Goal: Task Accomplishment & Management: Manage account settings

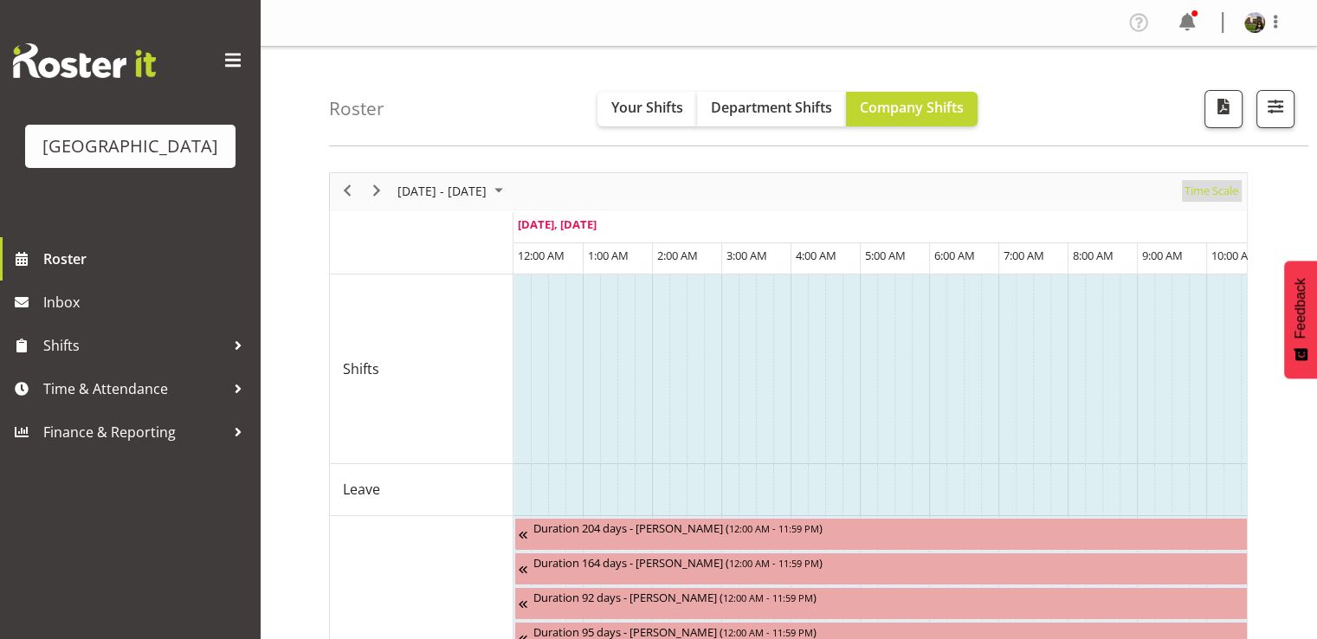
click at [1196, 195] on span "Time Scale" at bounding box center [1210, 191] width 57 height 22
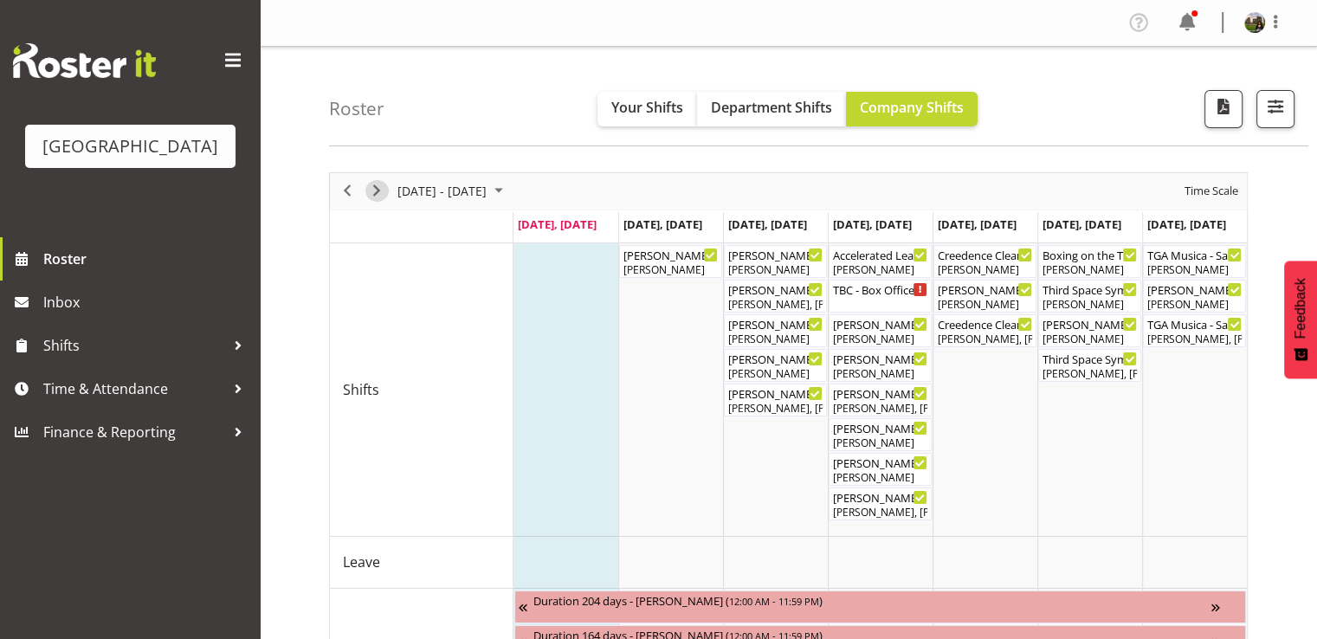
click at [378, 188] on span "Next" at bounding box center [376, 191] width 21 height 22
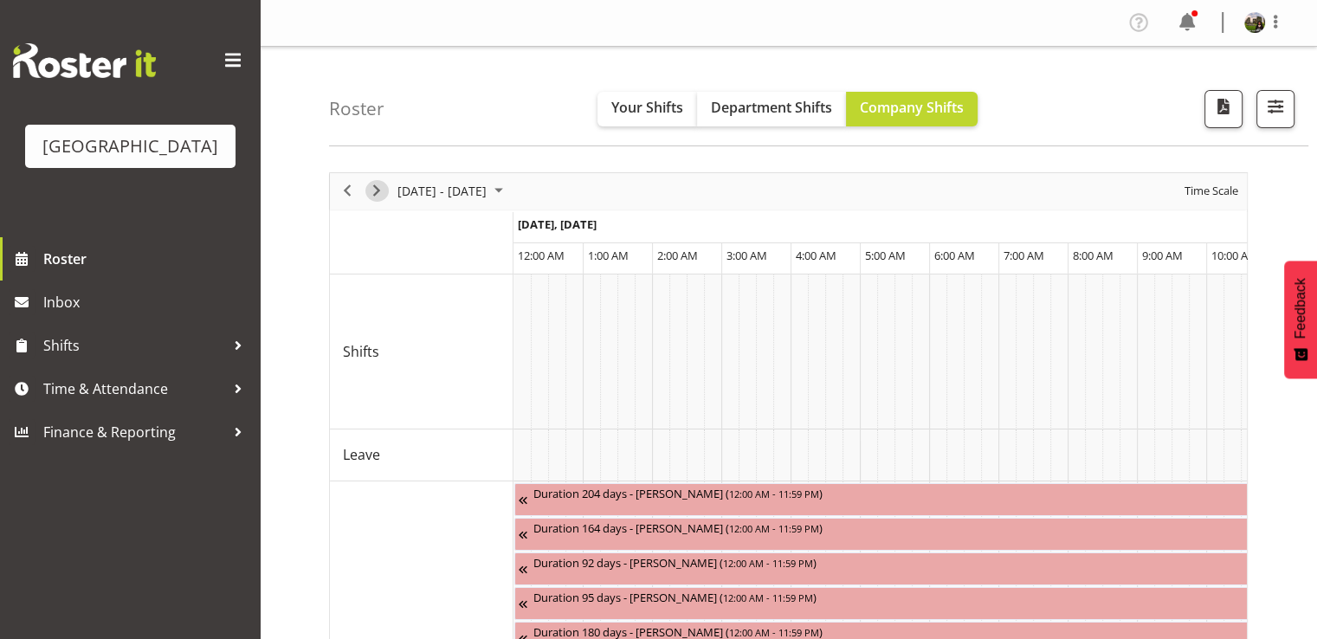
click at [378, 188] on span "Next" at bounding box center [376, 191] width 21 height 22
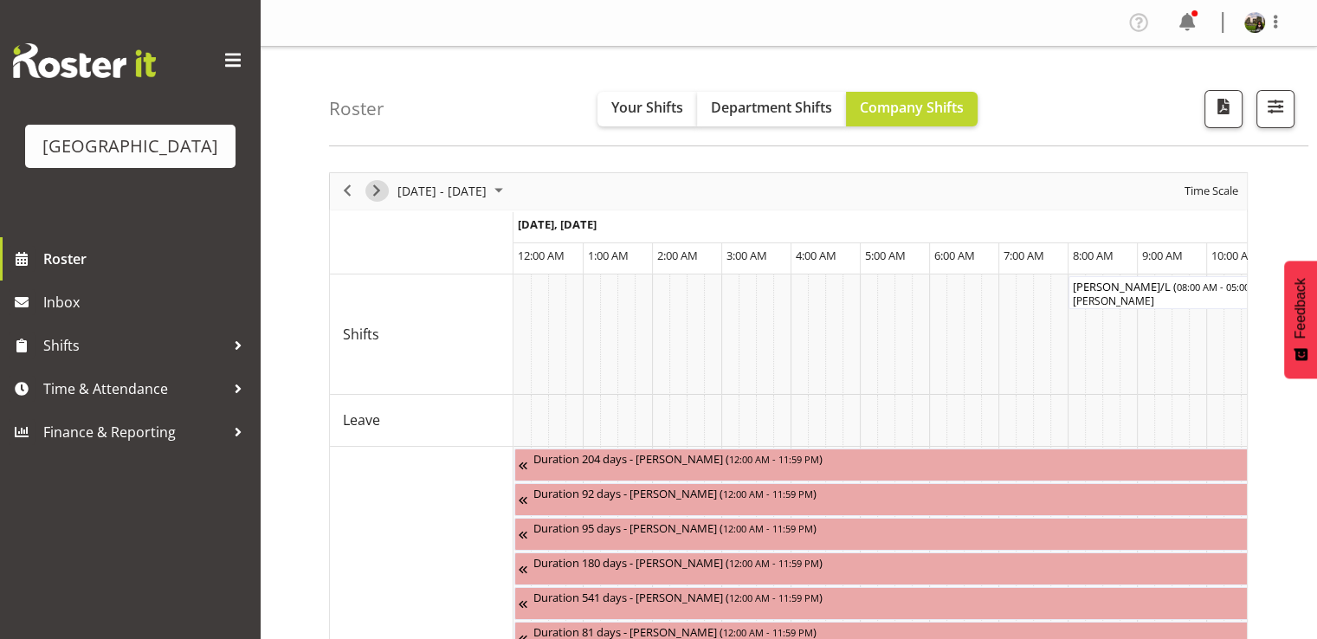
click at [378, 188] on span "Next" at bounding box center [376, 191] width 21 height 22
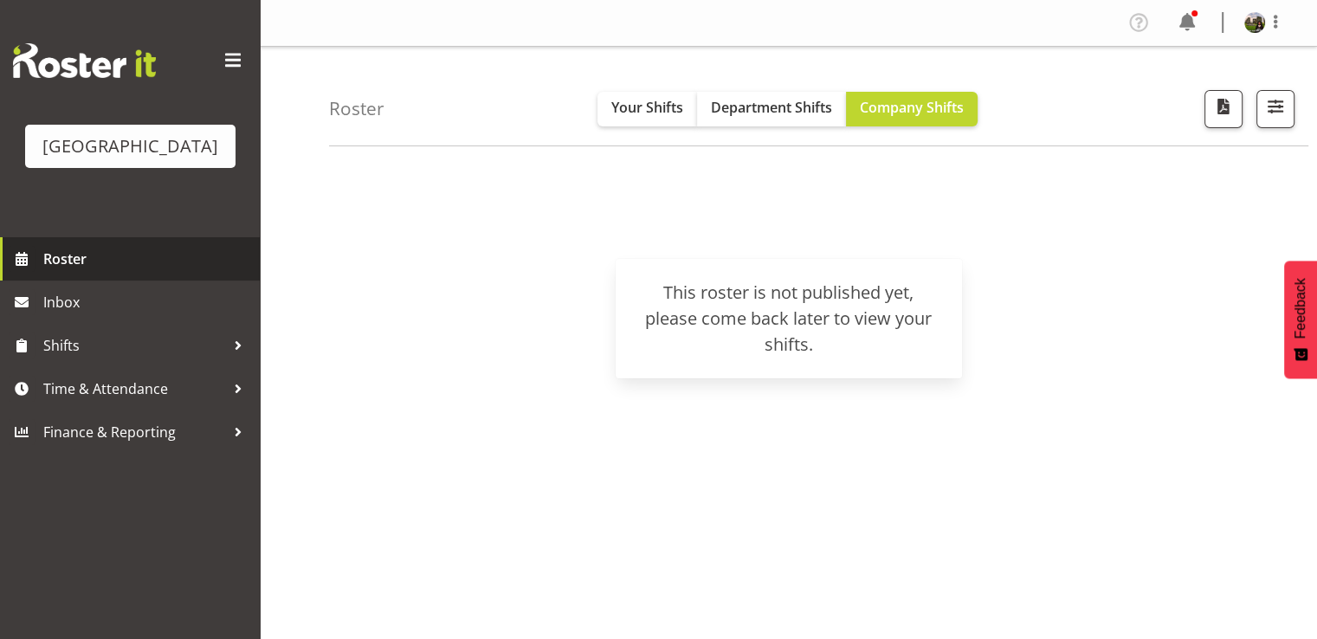
click at [99, 272] on span "Roster" at bounding box center [147, 259] width 208 height 26
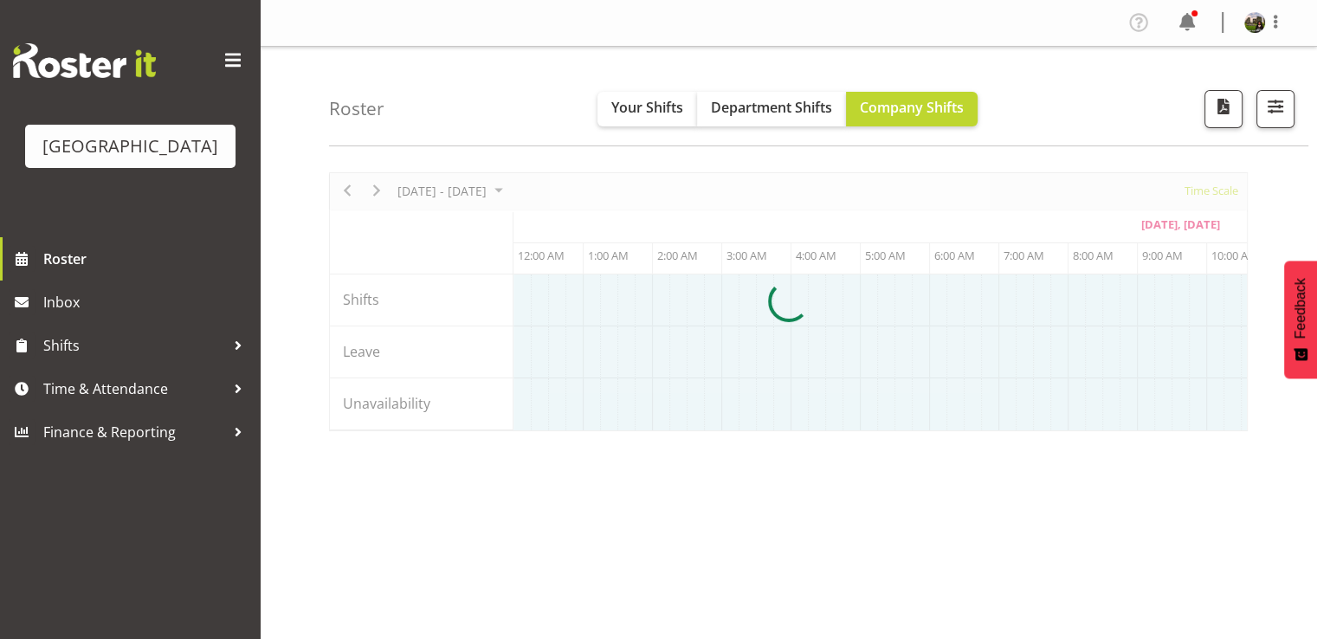
scroll to position [0, 623]
click at [376, 191] on div at bounding box center [788, 301] width 918 height 259
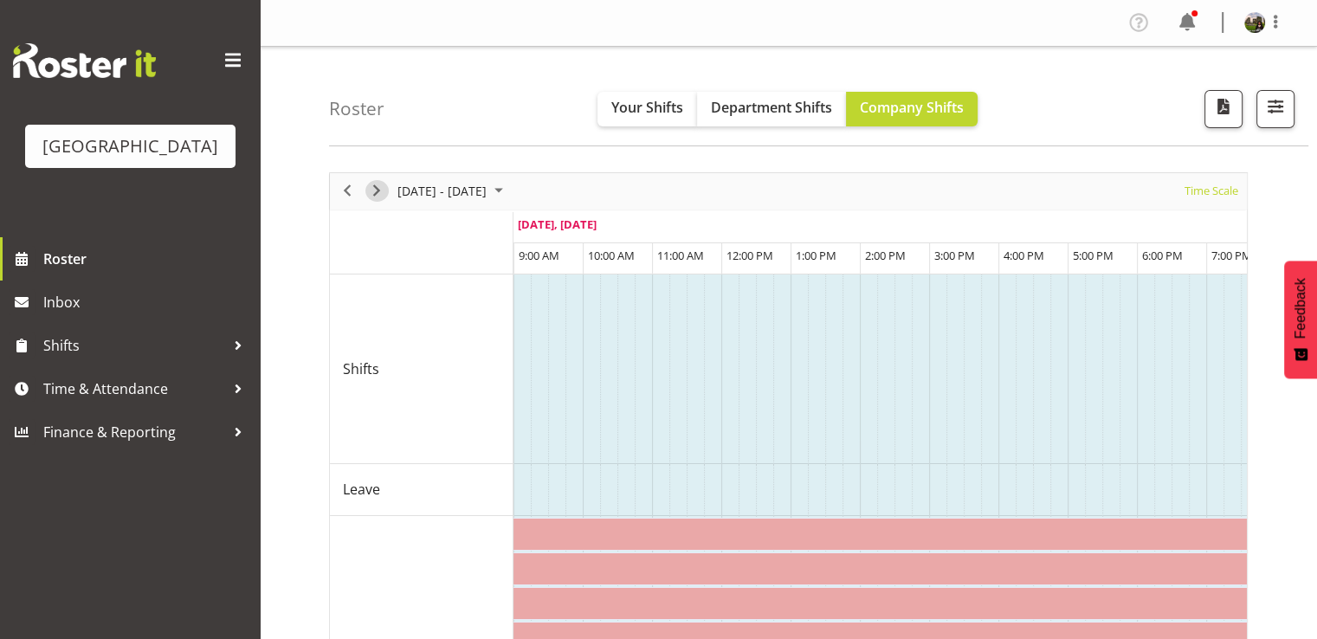
click at [376, 190] on span "Next" at bounding box center [376, 191] width 21 height 22
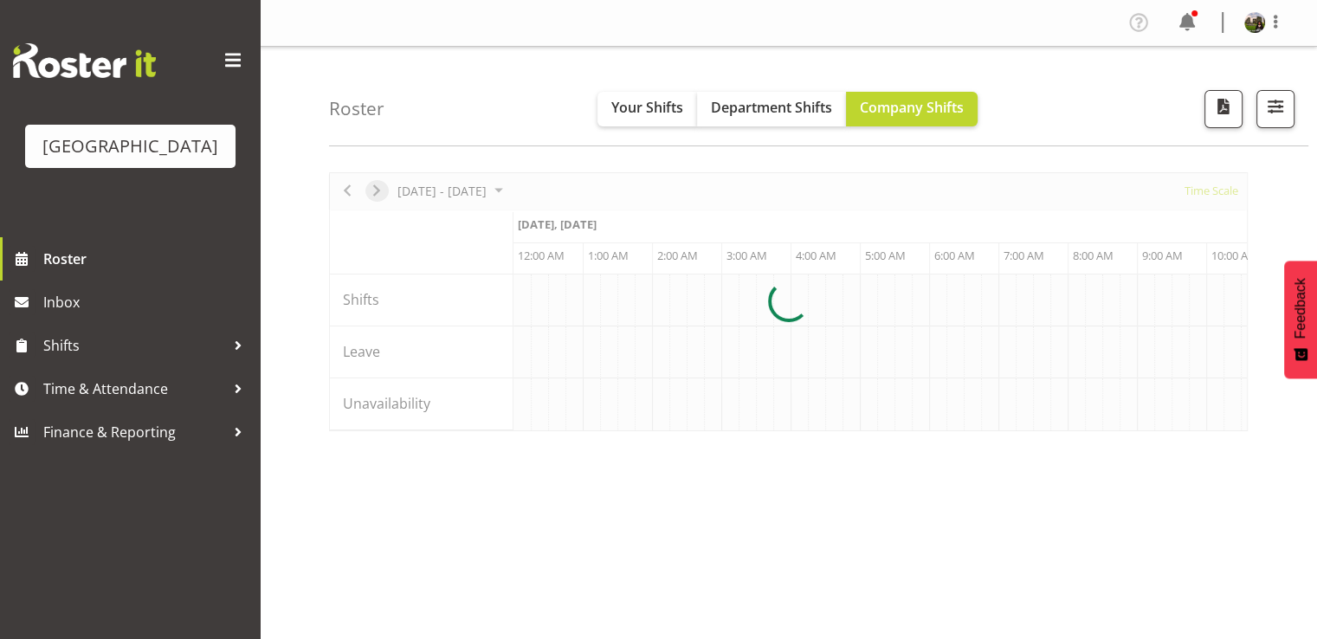
click at [376, 190] on div at bounding box center [788, 301] width 918 height 259
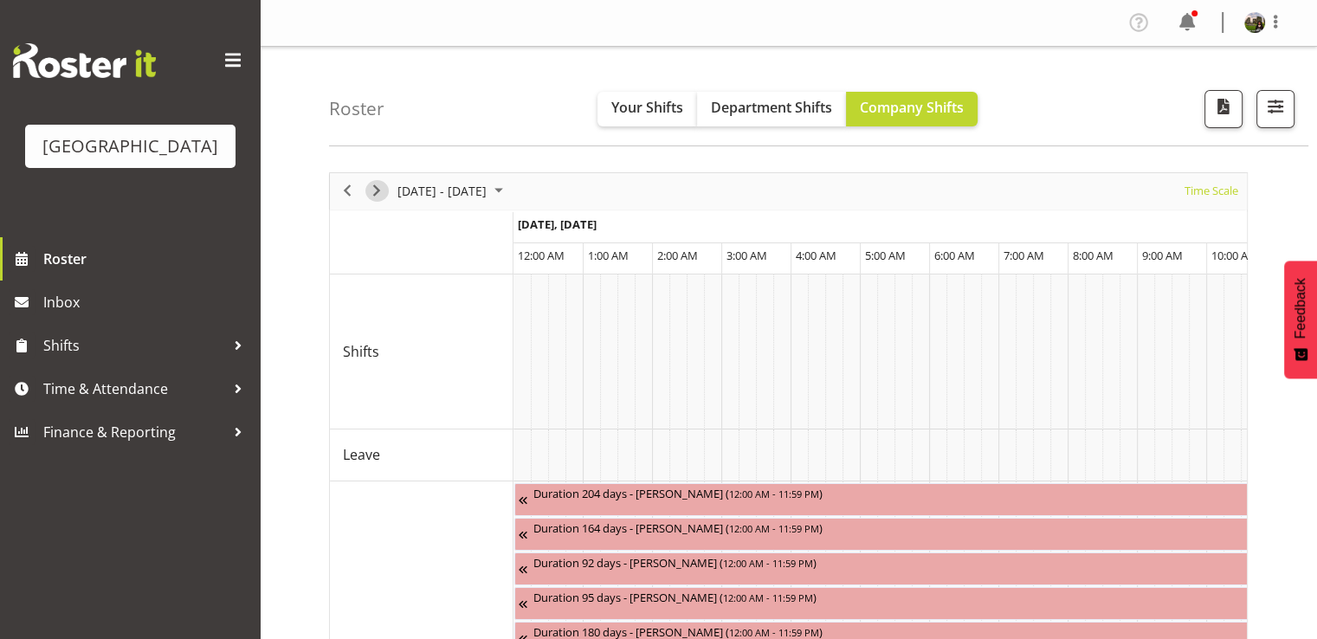
click at [376, 190] on span "Next" at bounding box center [376, 191] width 21 height 22
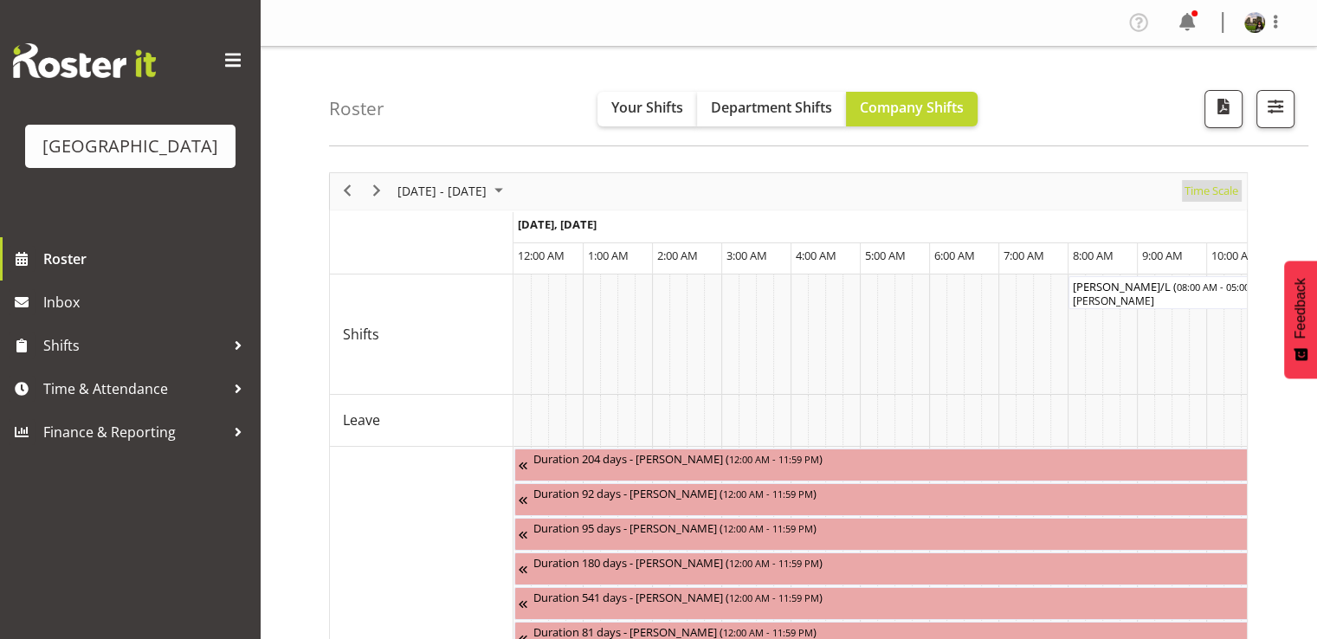
click at [1194, 194] on span "Time Scale" at bounding box center [1210, 191] width 57 height 22
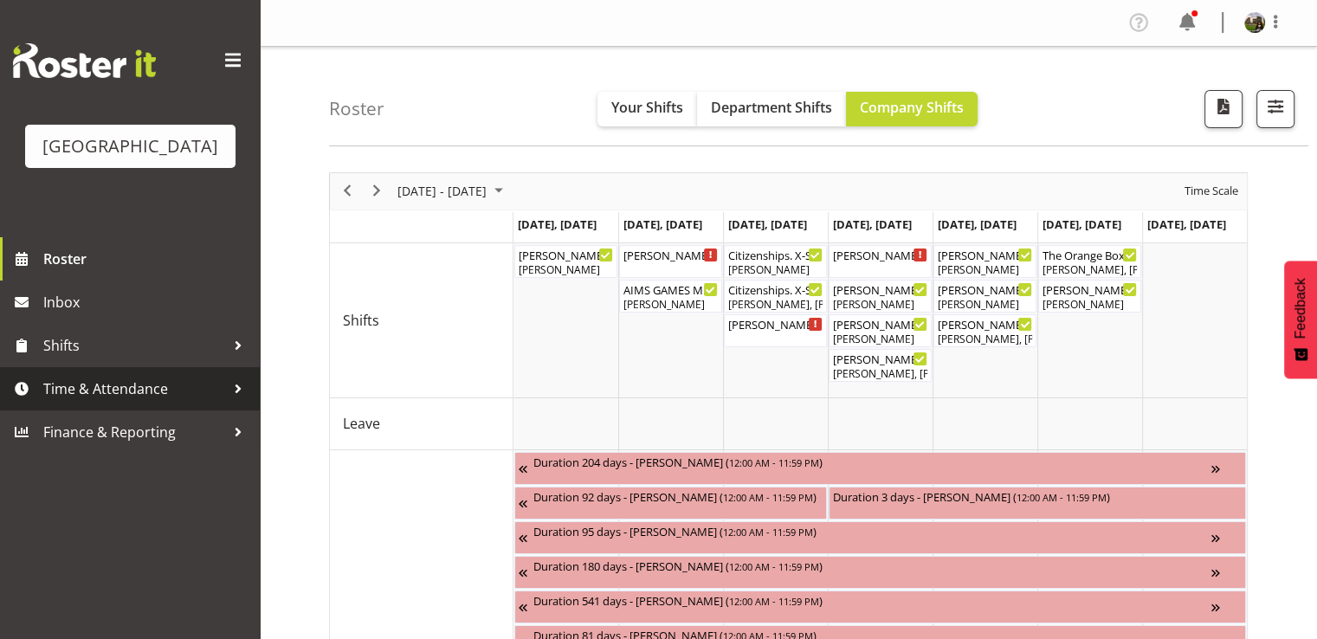
click at [118, 402] on span "Time & Attendance" at bounding box center [134, 389] width 182 height 26
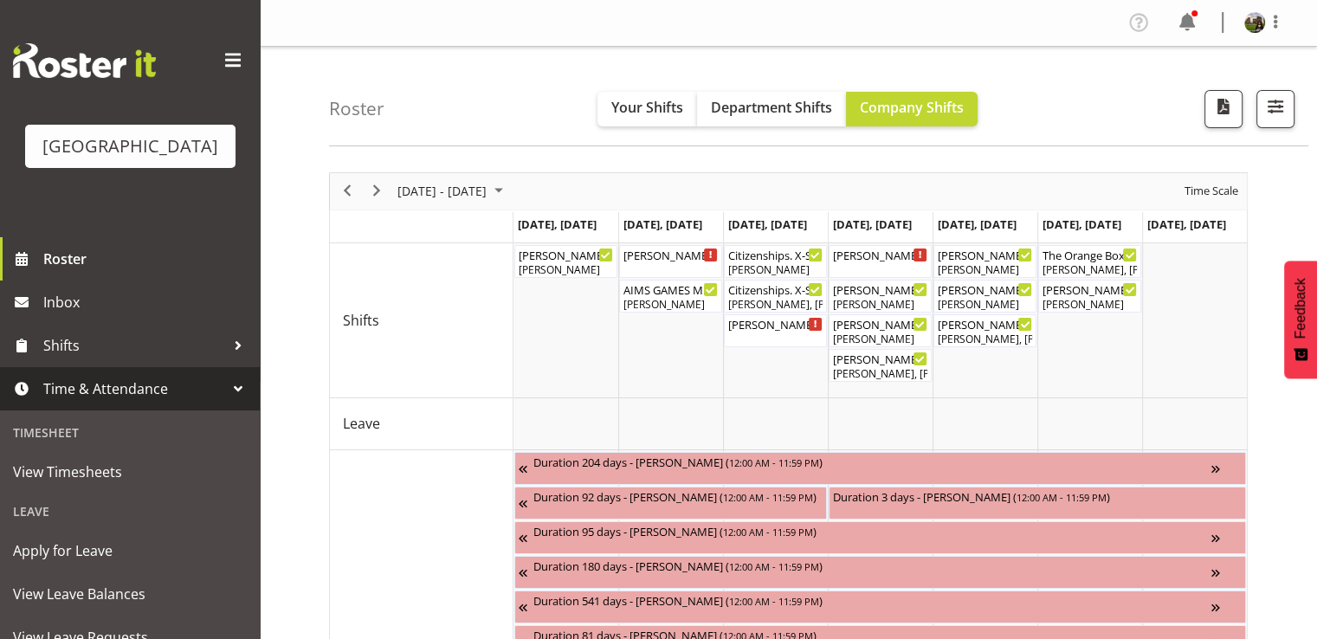
scroll to position [259, 0]
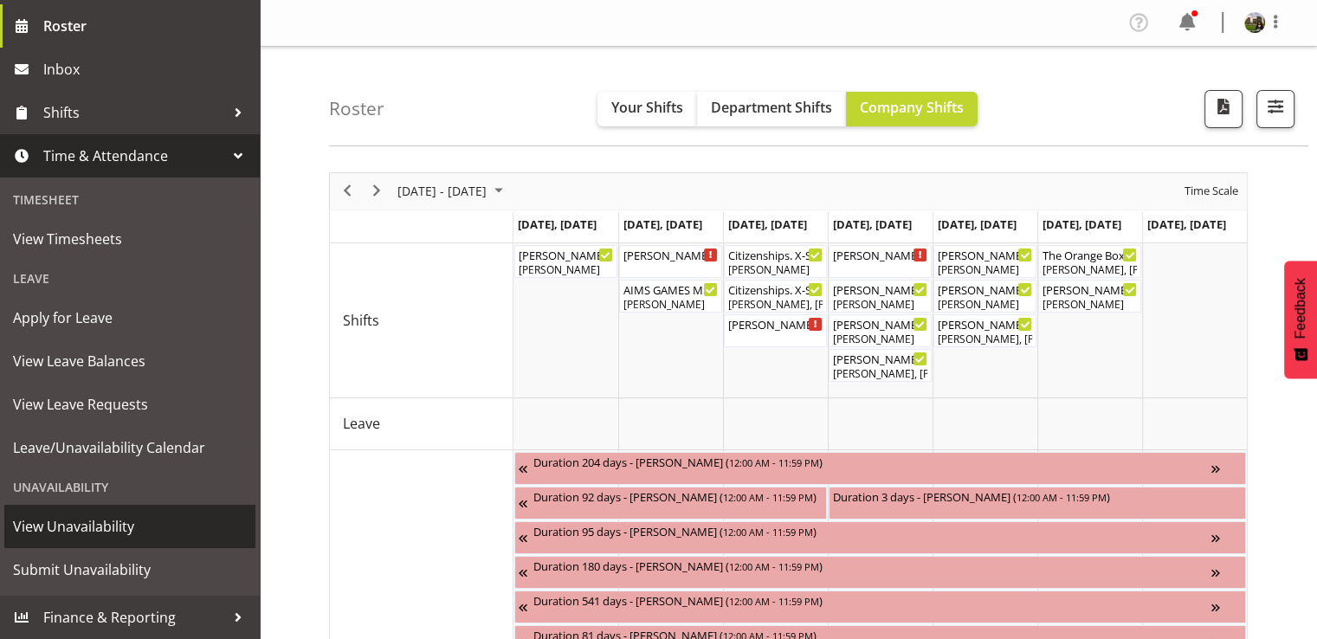
click at [100, 530] on span "View Unavailability" at bounding box center [130, 526] width 234 height 26
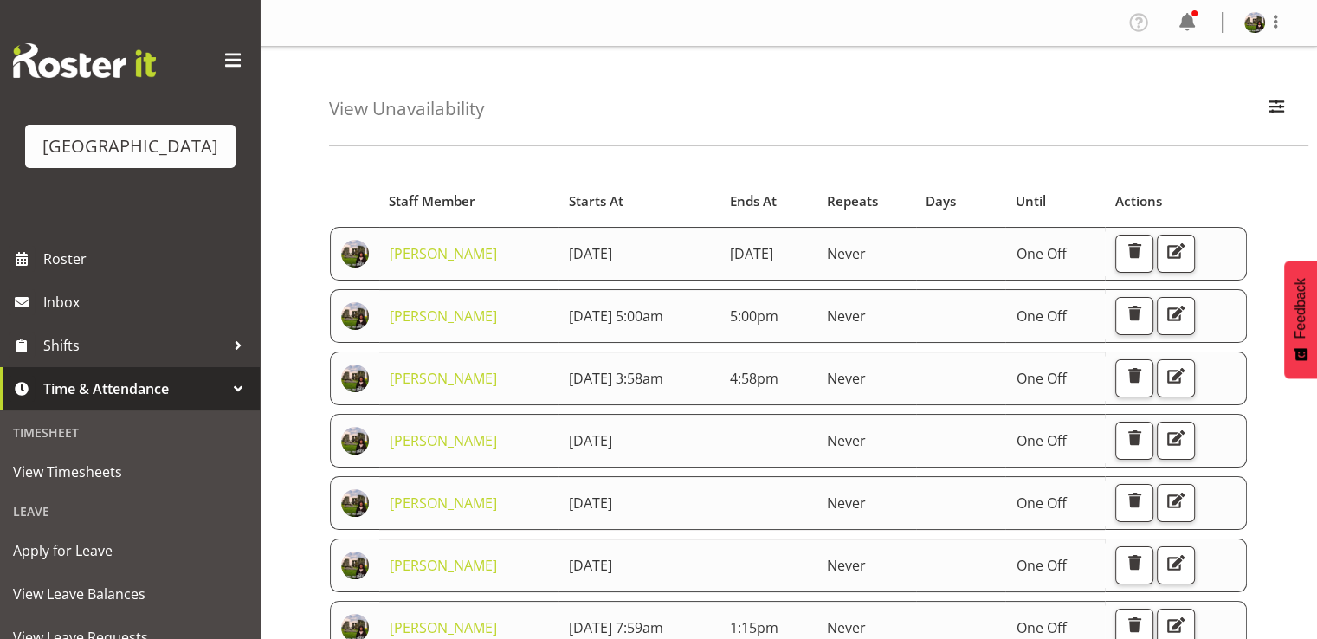
click at [589, 343] on td "4th September 2025 5:00am" at bounding box center [638, 316] width 161 height 54
click at [1145, 325] on span "button" at bounding box center [1134, 313] width 23 height 23
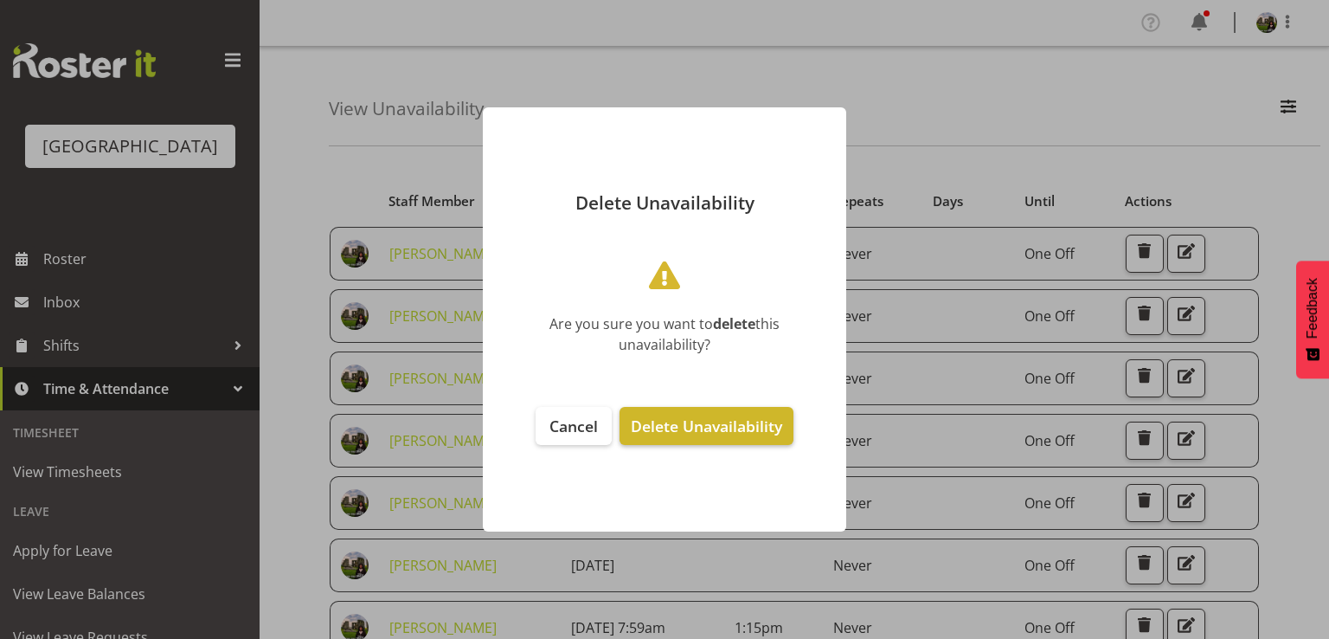
click at [708, 424] on span "Delete Unavailability" at bounding box center [706, 425] width 151 height 21
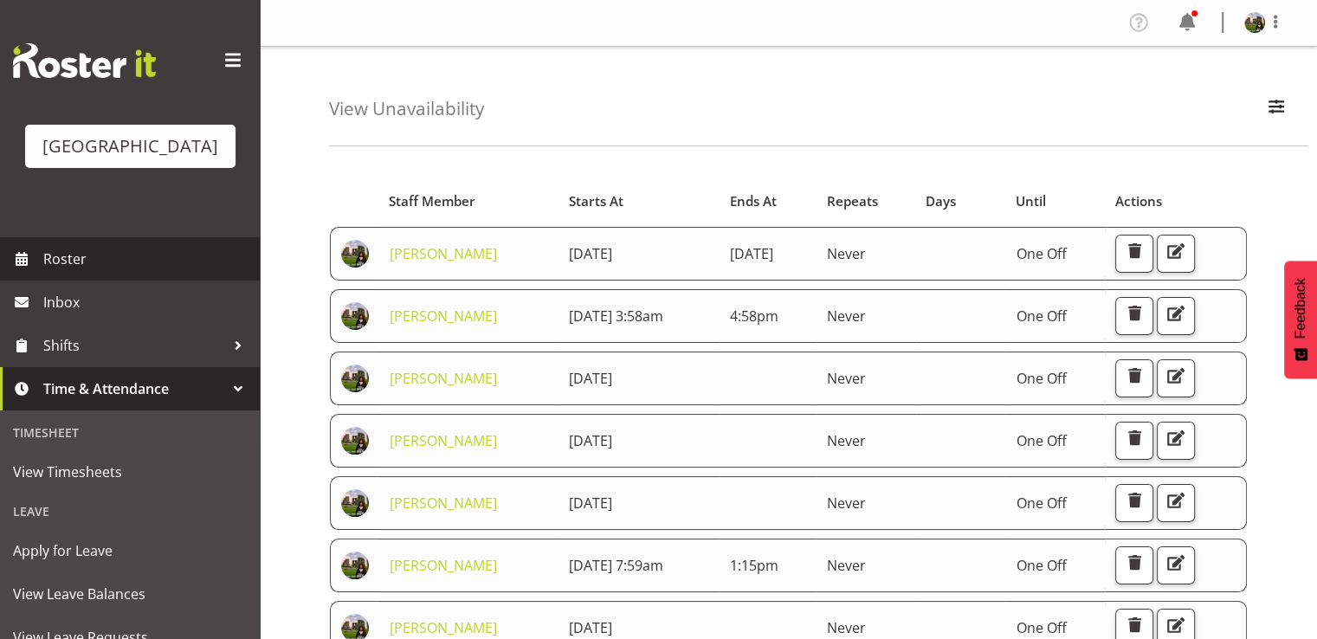
click at [50, 272] on span "Roster" at bounding box center [147, 259] width 208 height 26
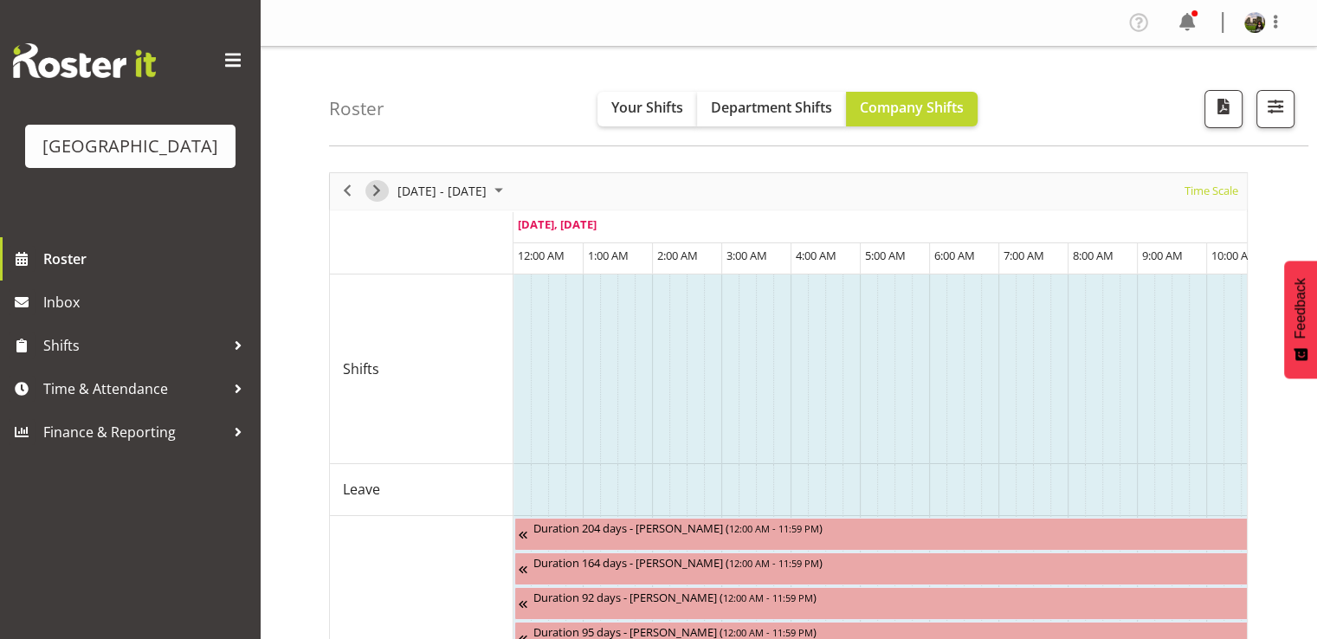
click at [383, 184] on span "Next" at bounding box center [376, 191] width 21 height 22
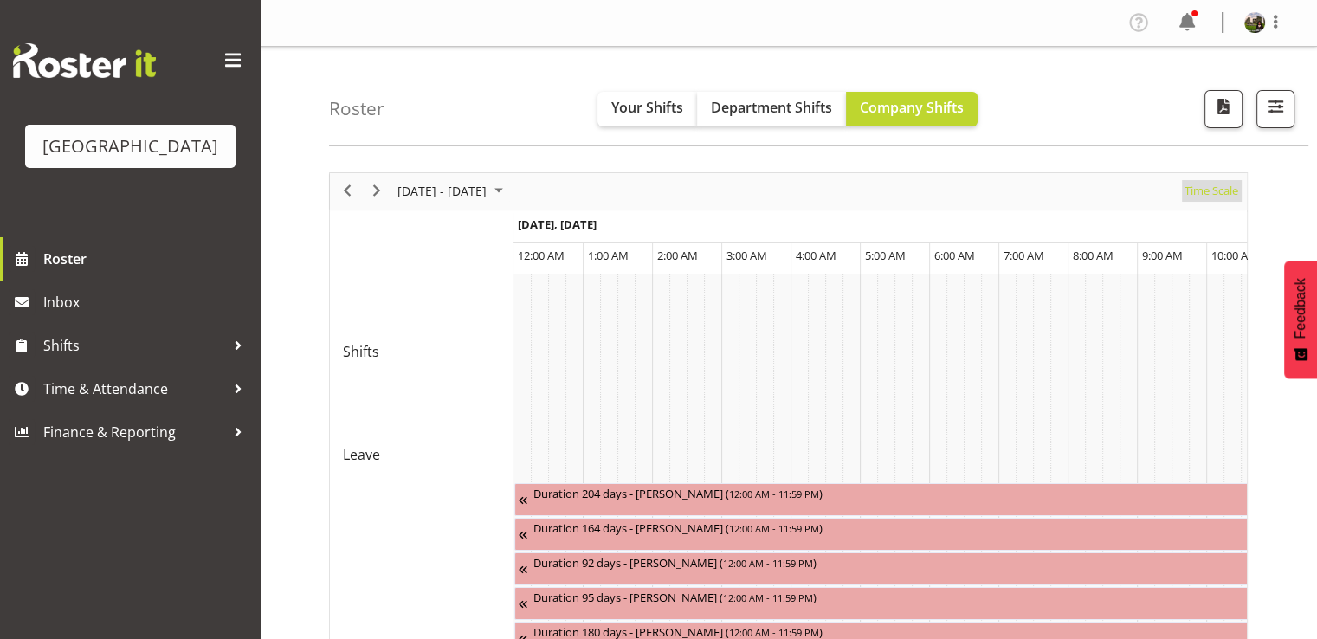
click at [1200, 194] on span "Time Scale" at bounding box center [1210, 191] width 57 height 22
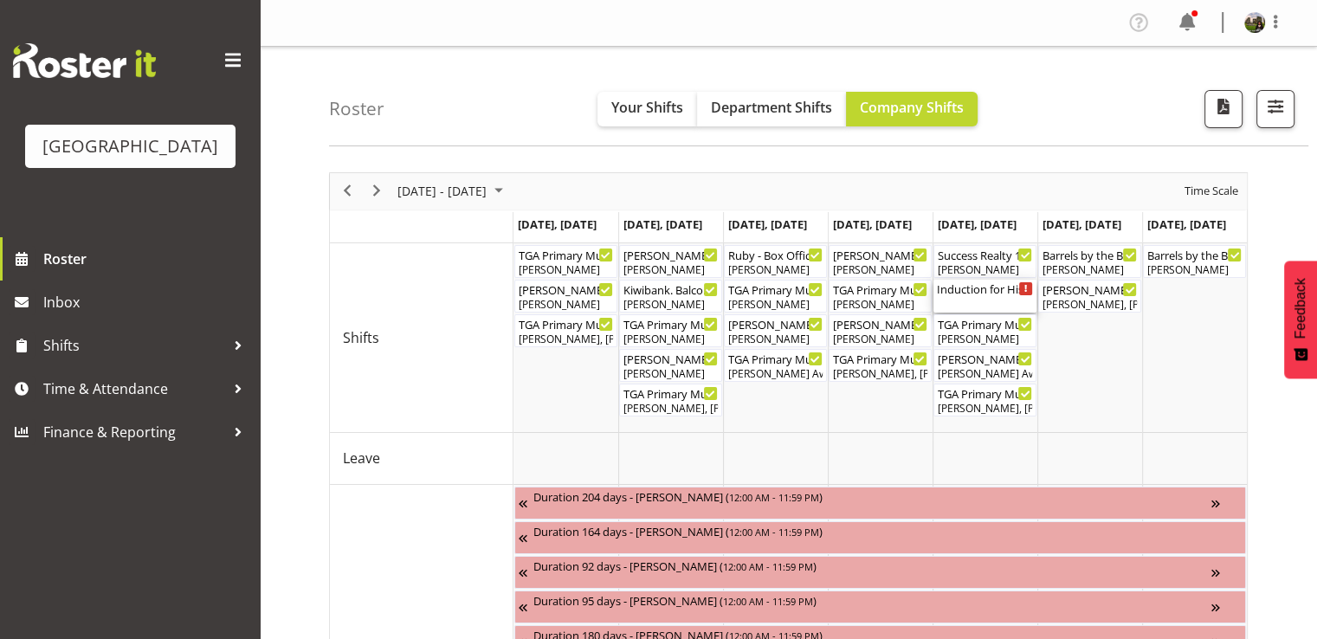
click at [974, 303] on div "Induction for Historic Village ( 02:00 PM - 04:00 PM )" at bounding box center [985, 296] width 96 height 33
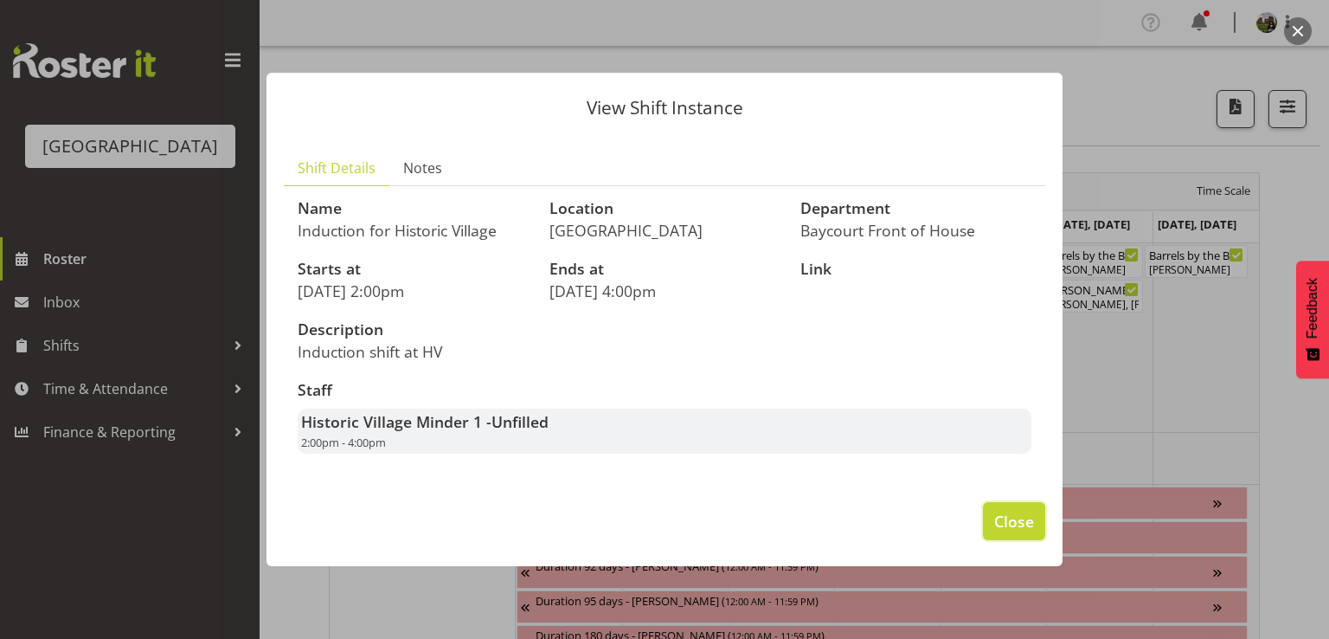
click at [1003, 518] on span "Close" at bounding box center [1015, 521] width 40 height 23
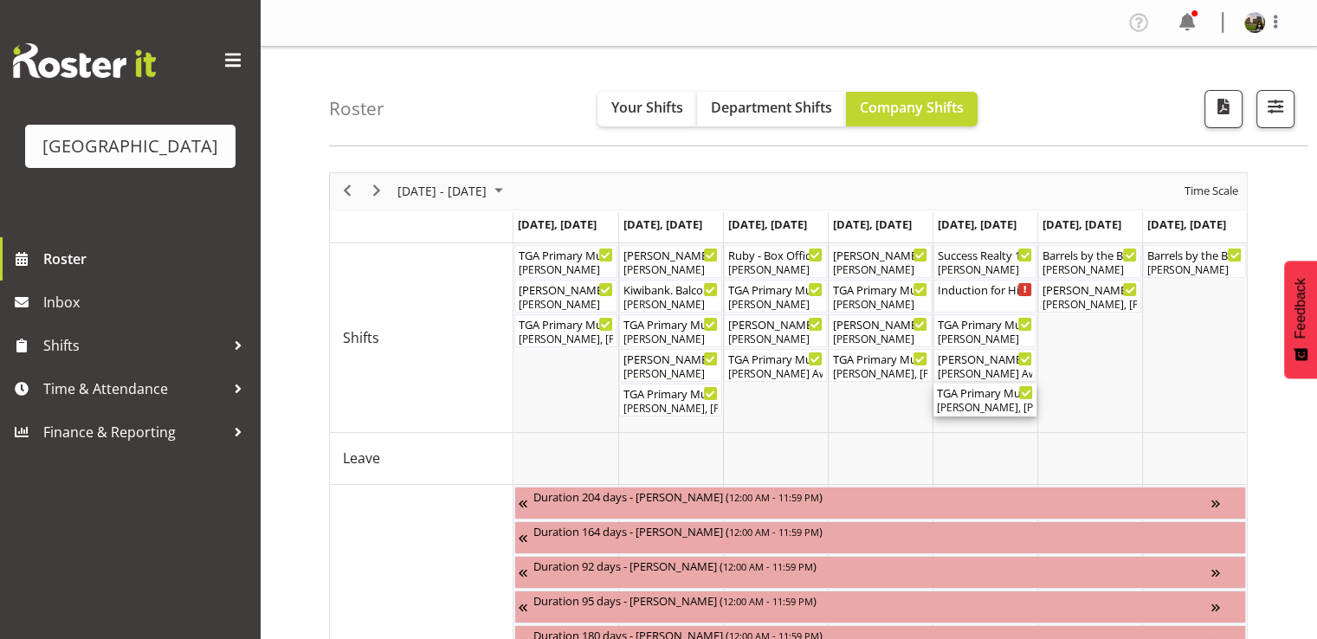
click at [963, 409] on div "[PERSON_NAME], [PERSON_NAME], [PERSON_NAME], [PERSON_NAME], [PERSON_NAME], [PER…" at bounding box center [985, 408] width 96 height 16
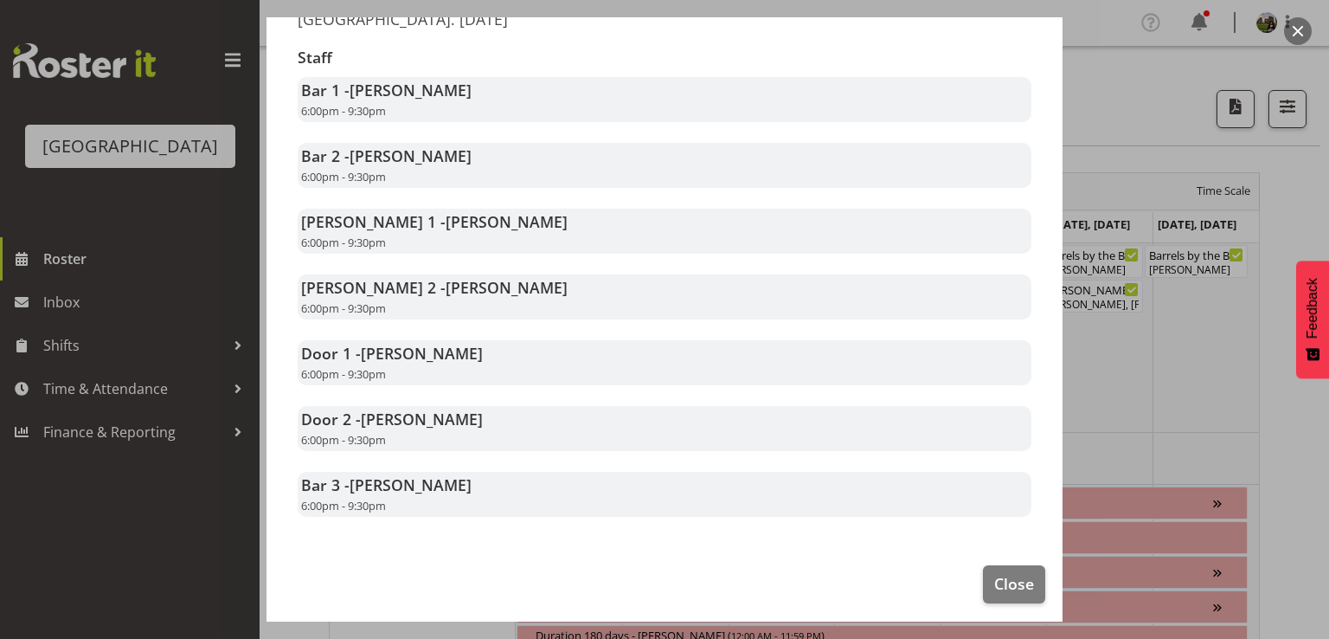
scroll to position [346, 0]
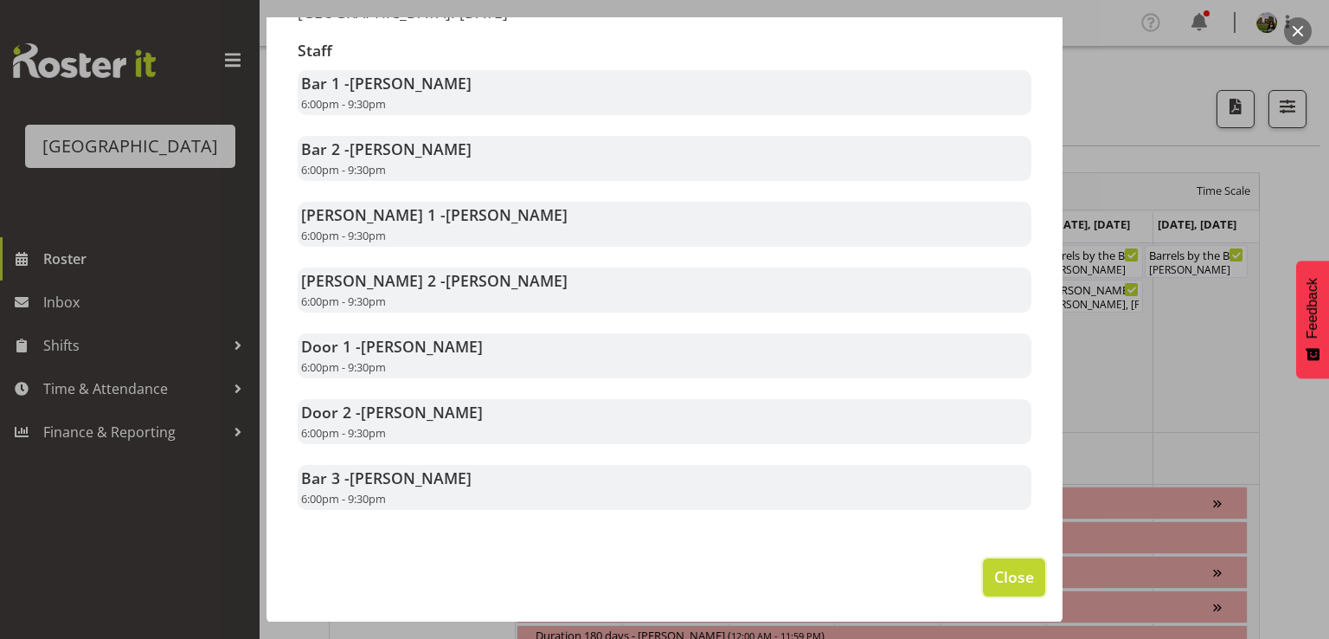
click at [995, 570] on span "Close" at bounding box center [1015, 576] width 40 height 23
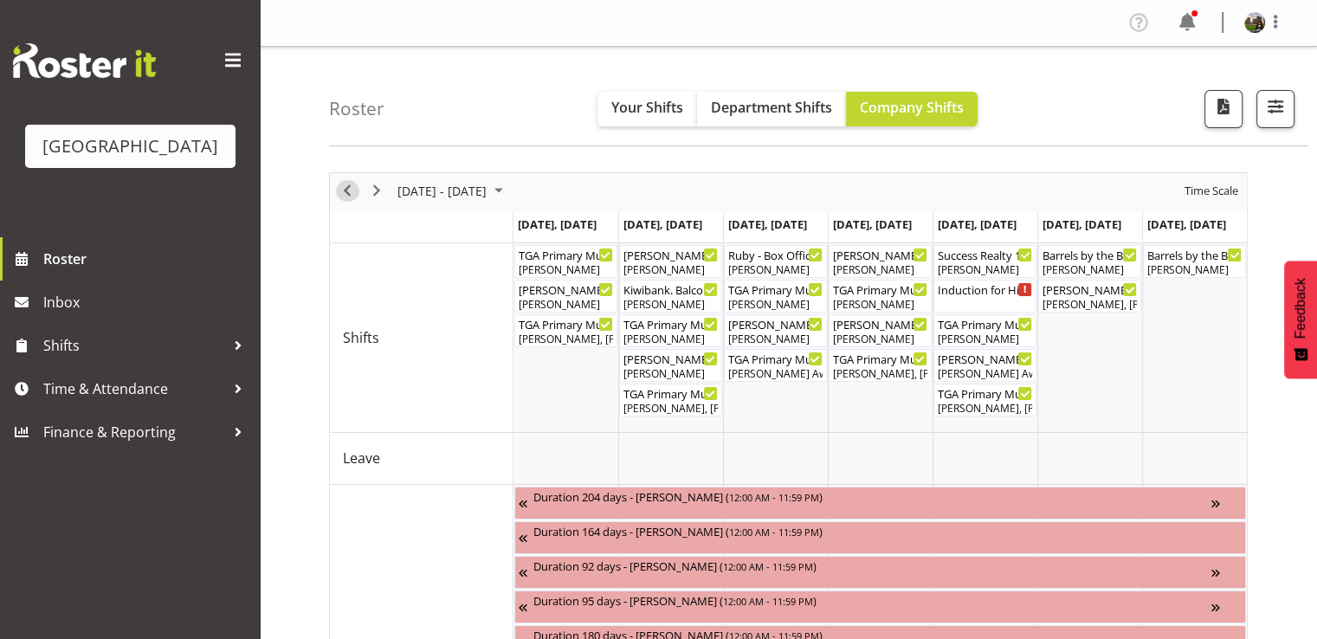
click at [343, 190] on span "Previous" at bounding box center [347, 191] width 21 height 22
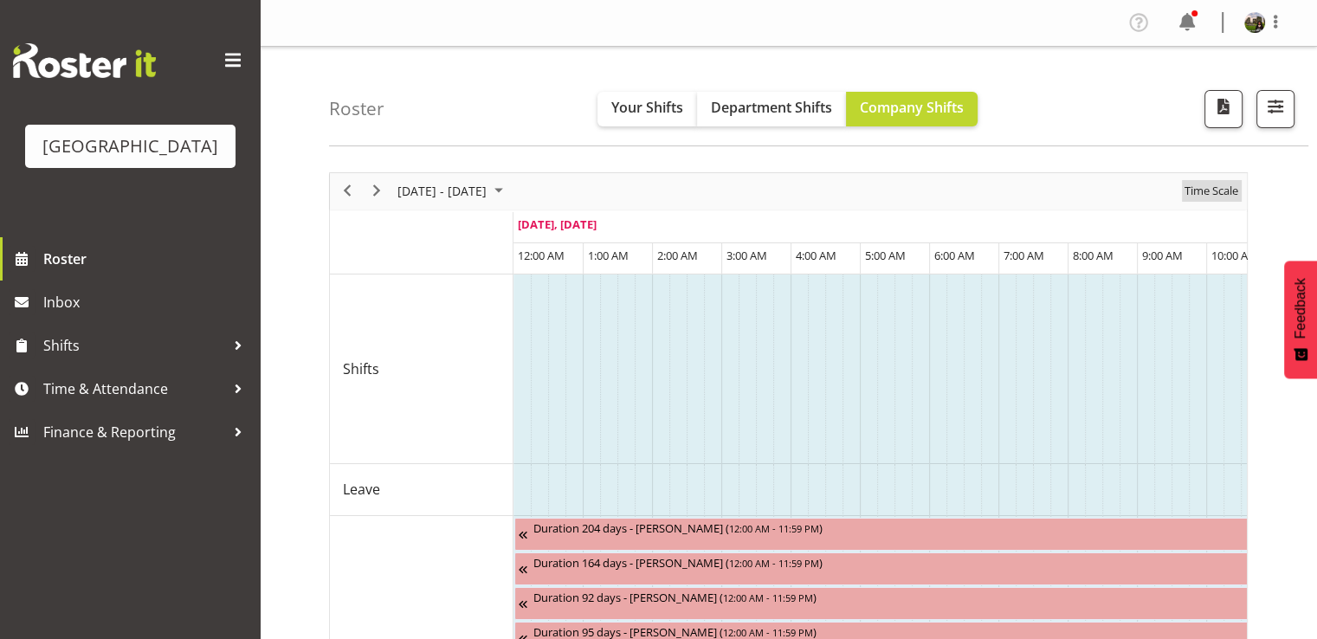
click at [1222, 196] on span "Time Scale" at bounding box center [1210, 191] width 57 height 22
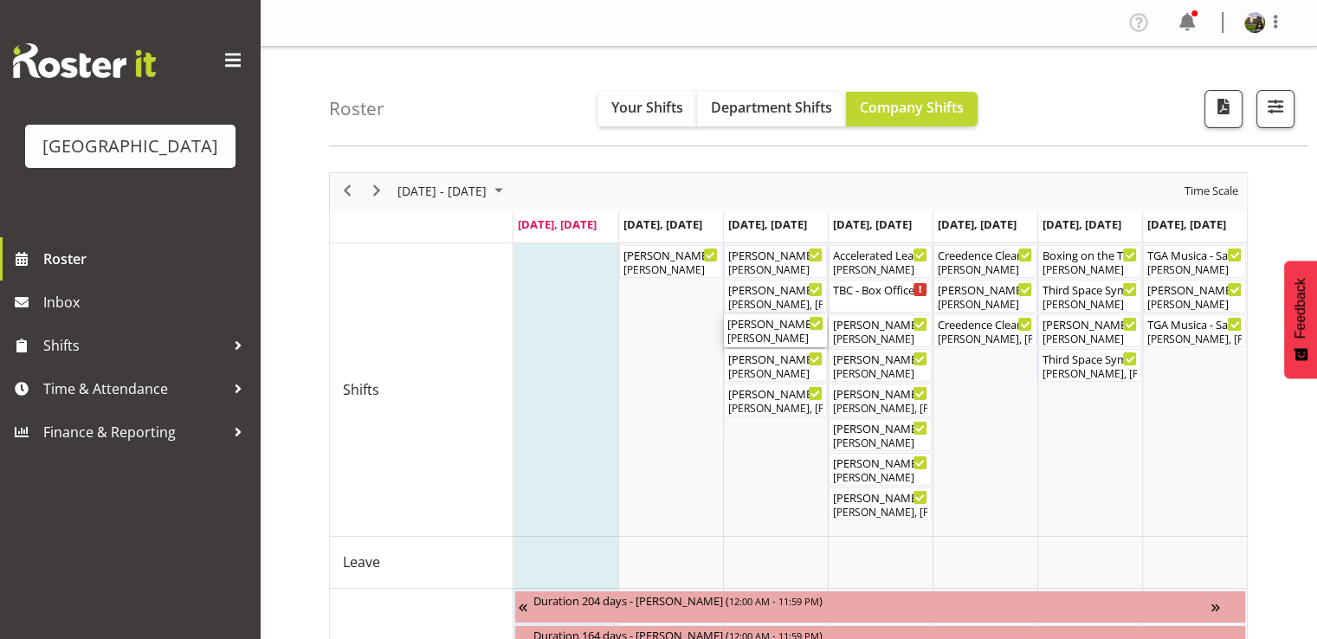
click at [771, 332] on div "[PERSON_NAME]" at bounding box center [775, 339] width 96 height 16
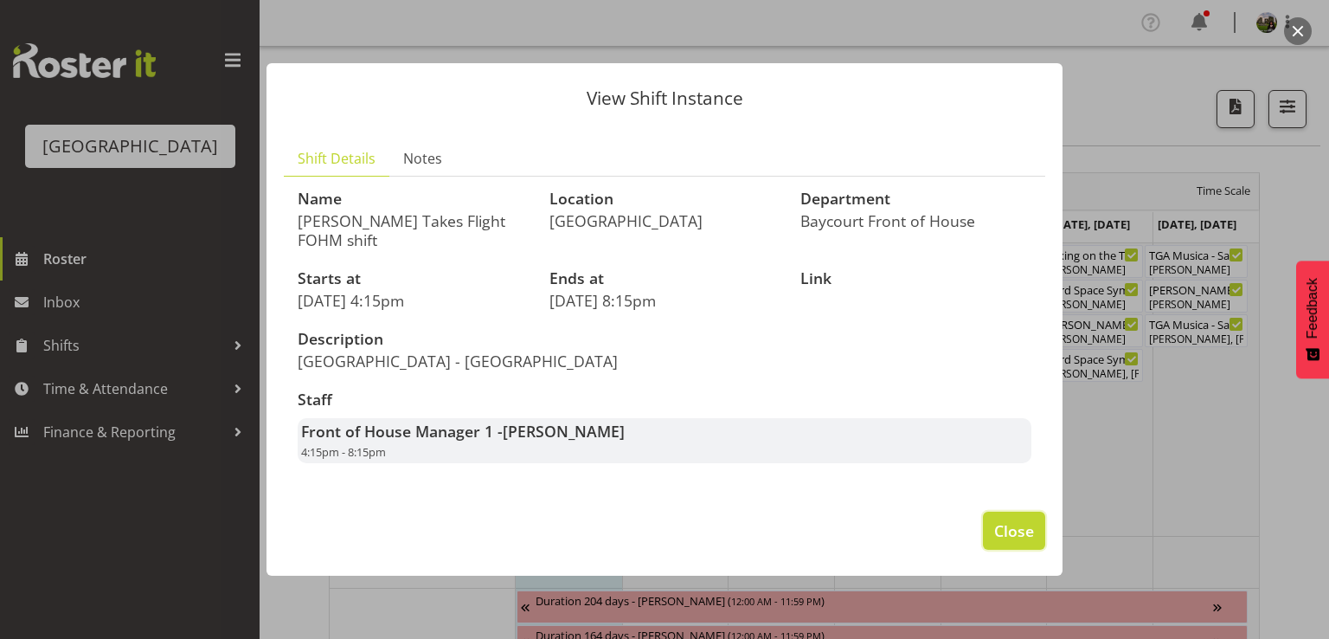
click at [998, 519] on span "Close" at bounding box center [1015, 530] width 40 height 23
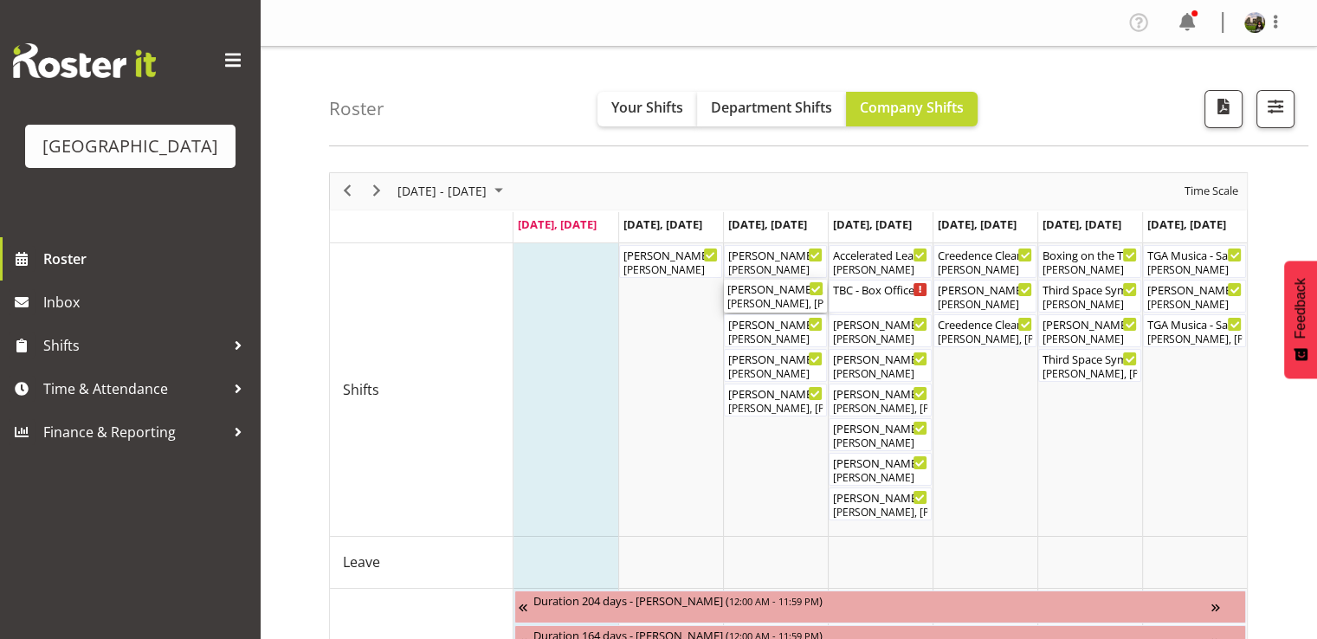
click at [765, 299] on div "[PERSON_NAME], [PERSON_NAME]" at bounding box center [775, 304] width 96 height 16
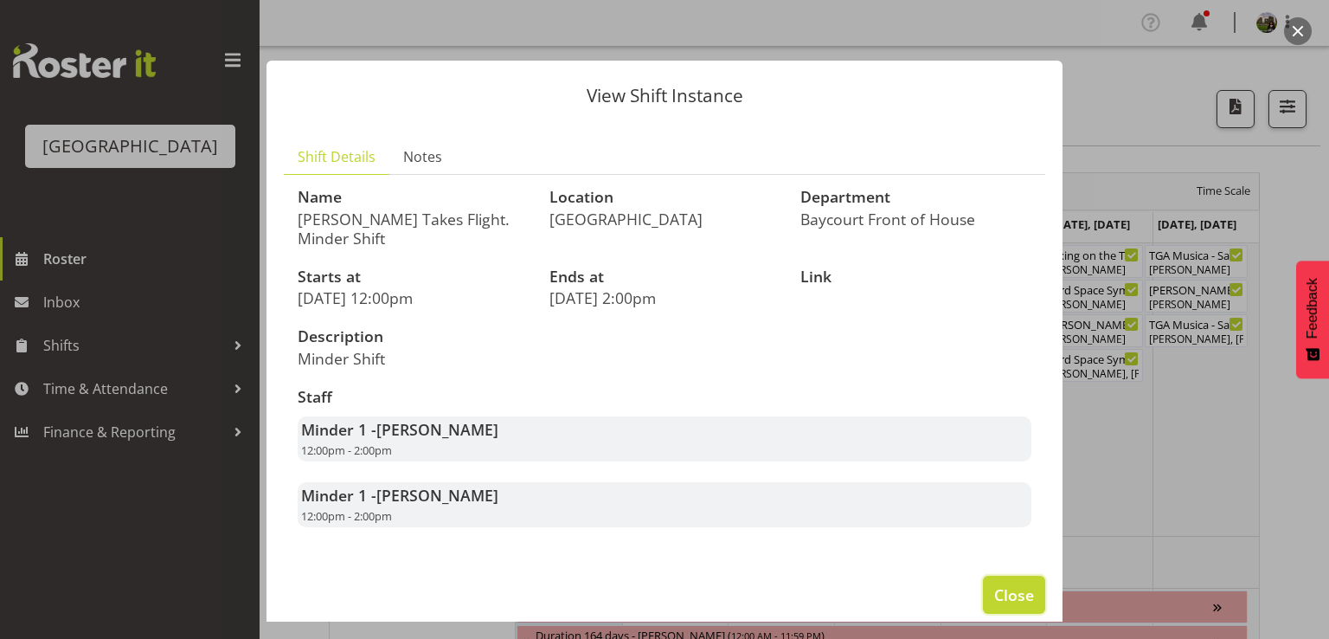
click at [1001, 583] on span "Close" at bounding box center [1015, 594] width 40 height 23
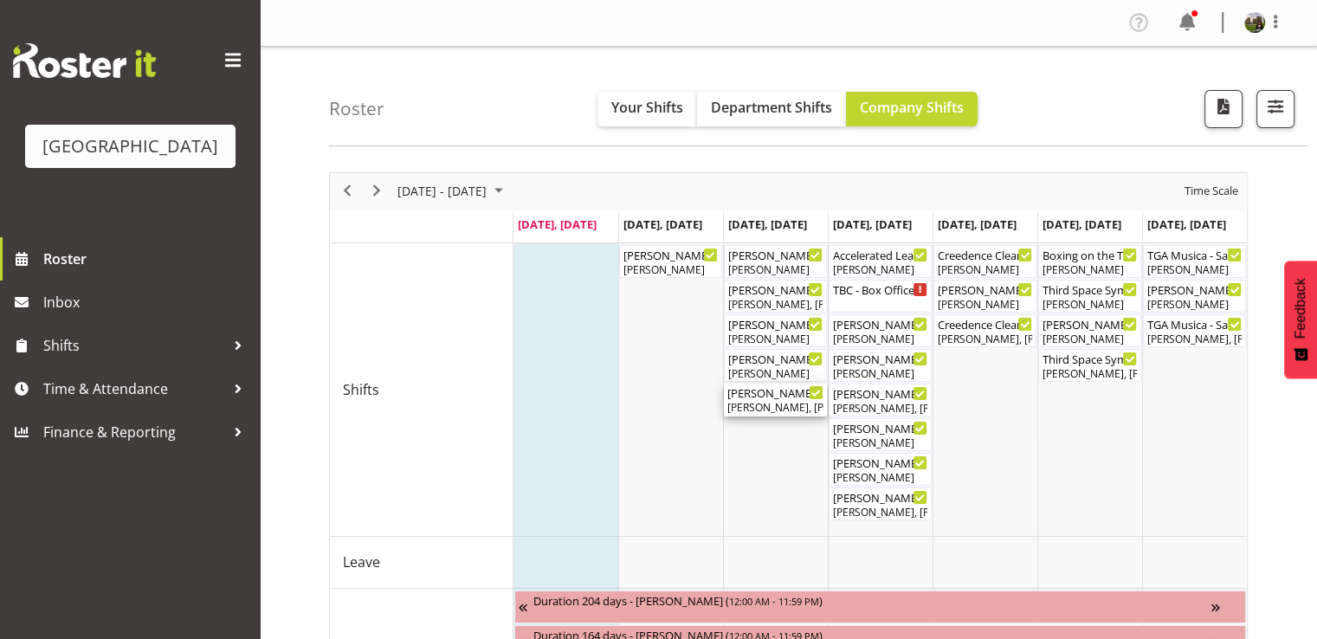
click at [765, 397] on div "Mad Pearce Takes Flight ( 05:00 PM - 08:00 PM )" at bounding box center [775, 391] width 96 height 17
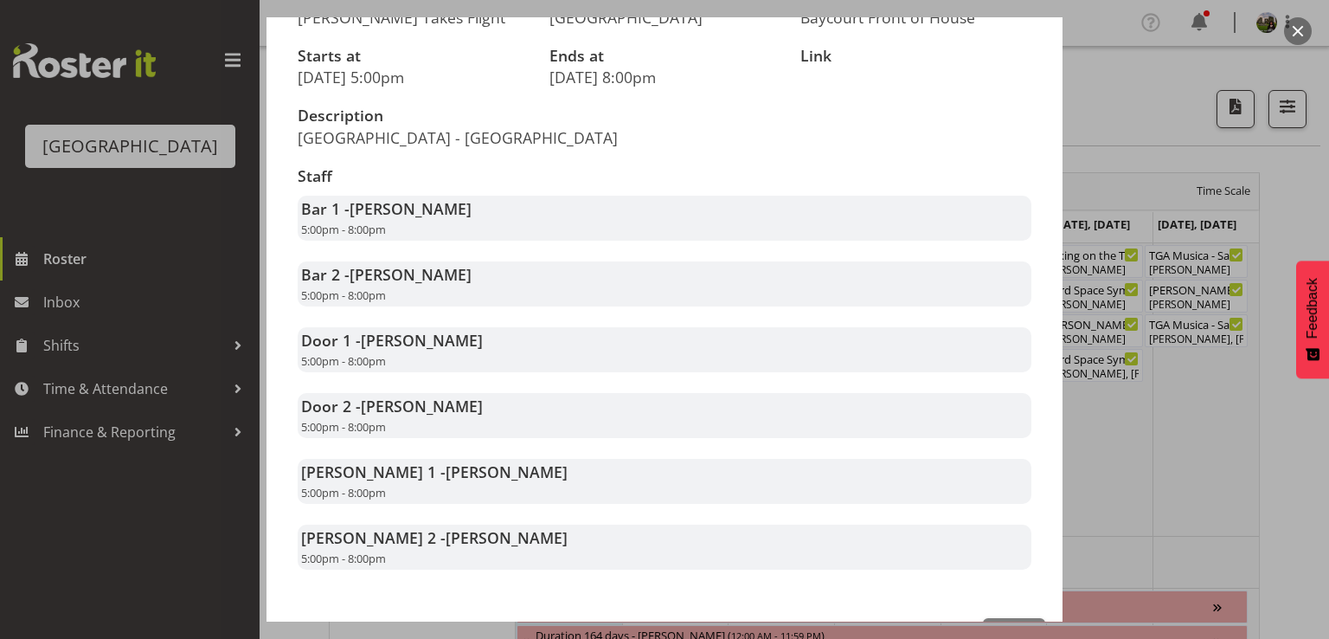
scroll to position [260, 0]
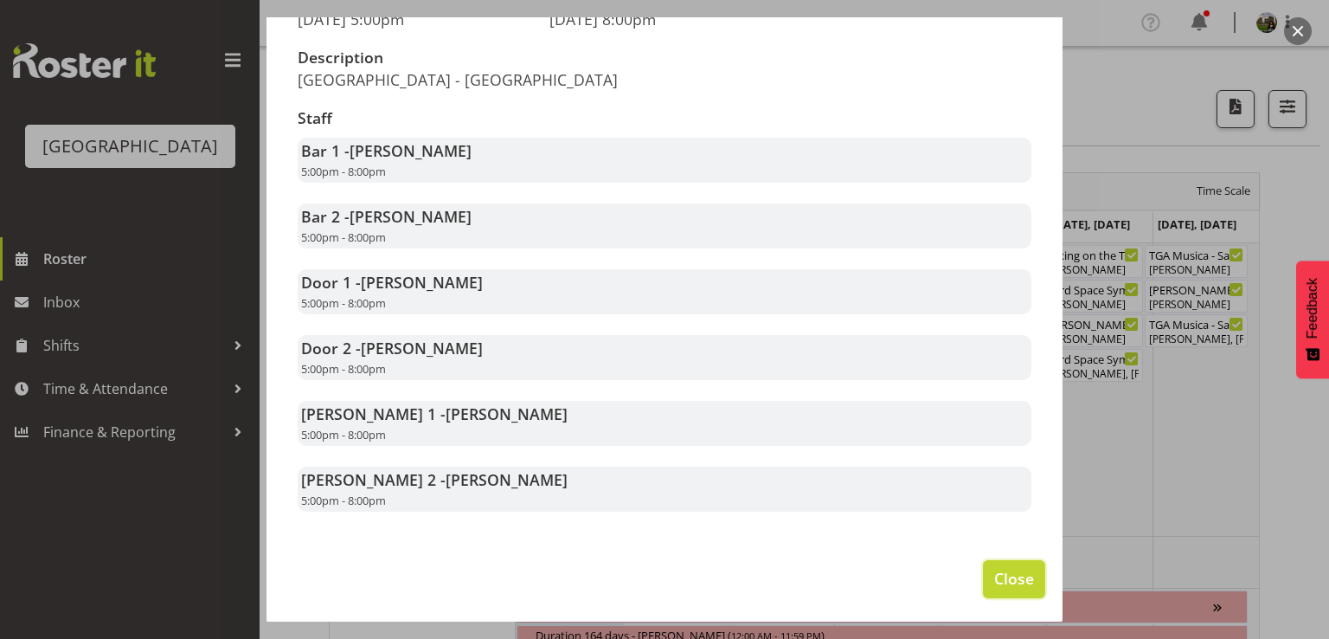
click at [983, 586] on button "Close" at bounding box center [1014, 579] width 62 height 38
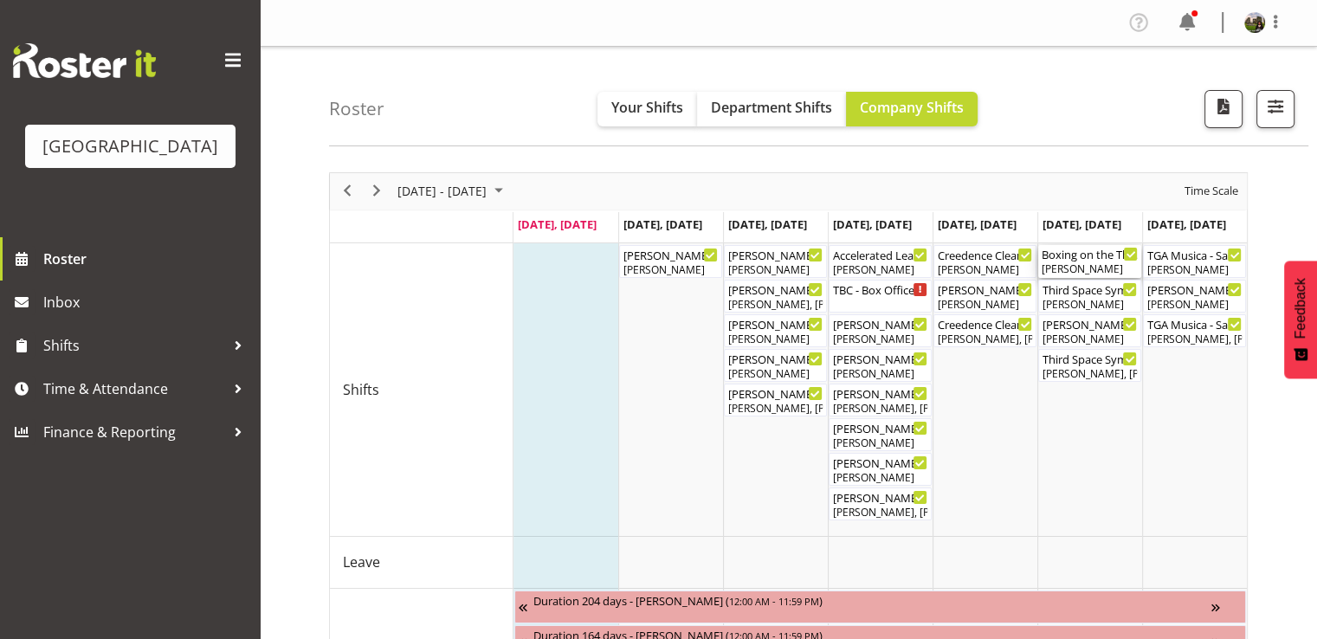
click at [1104, 267] on div "[PERSON_NAME]" at bounding box center [1089, 269] width 96 height 16
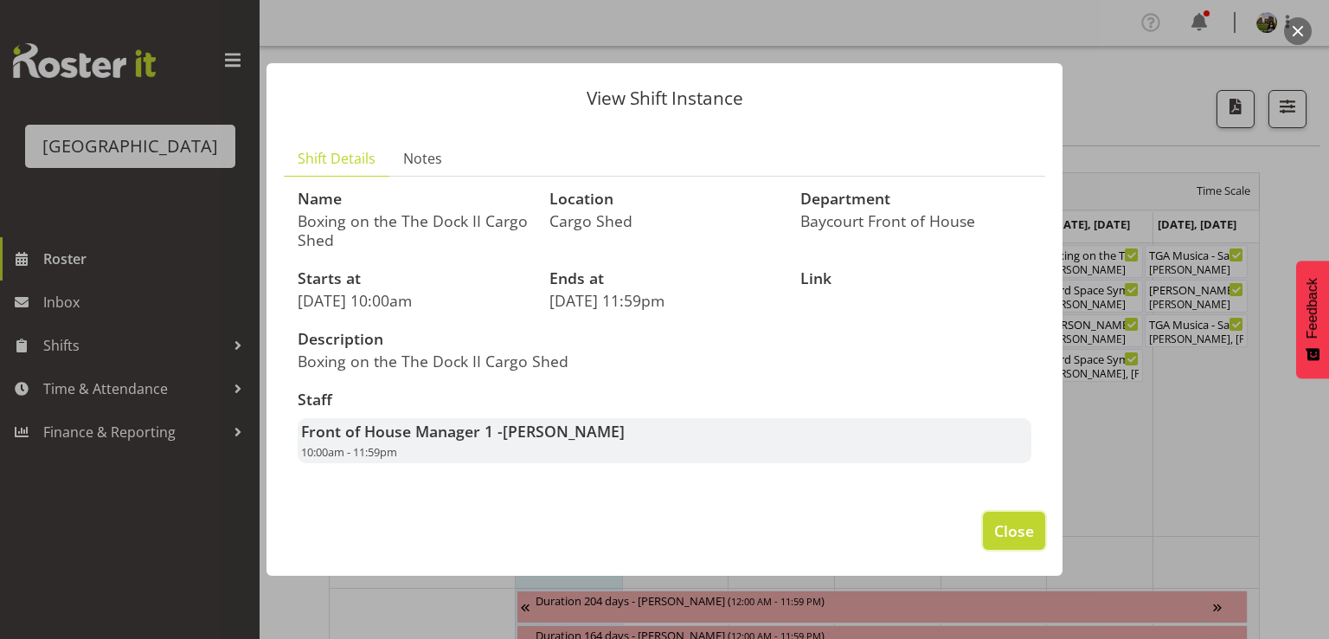
click at [994, 531] on button "Close" at bounding box center [1014, 531] width 62 height 38
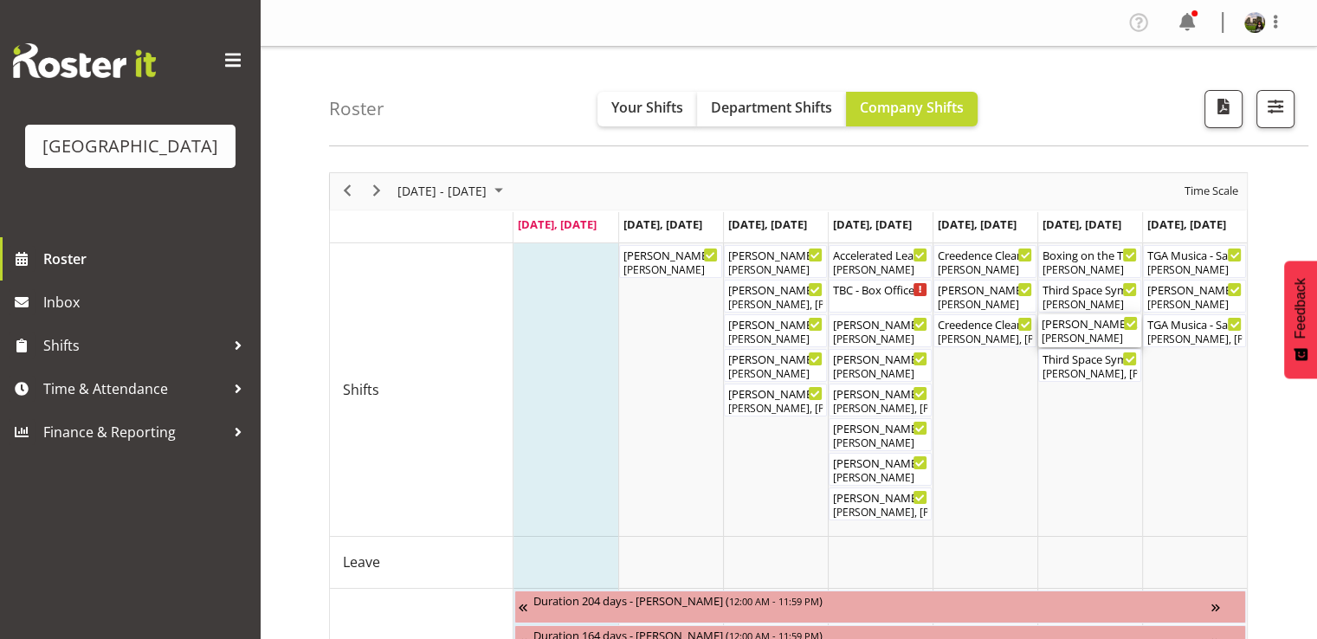
click at [1075, 336] on div "[PERSON_NAME]" at bounding box center [1089, 339] width 96 height 16
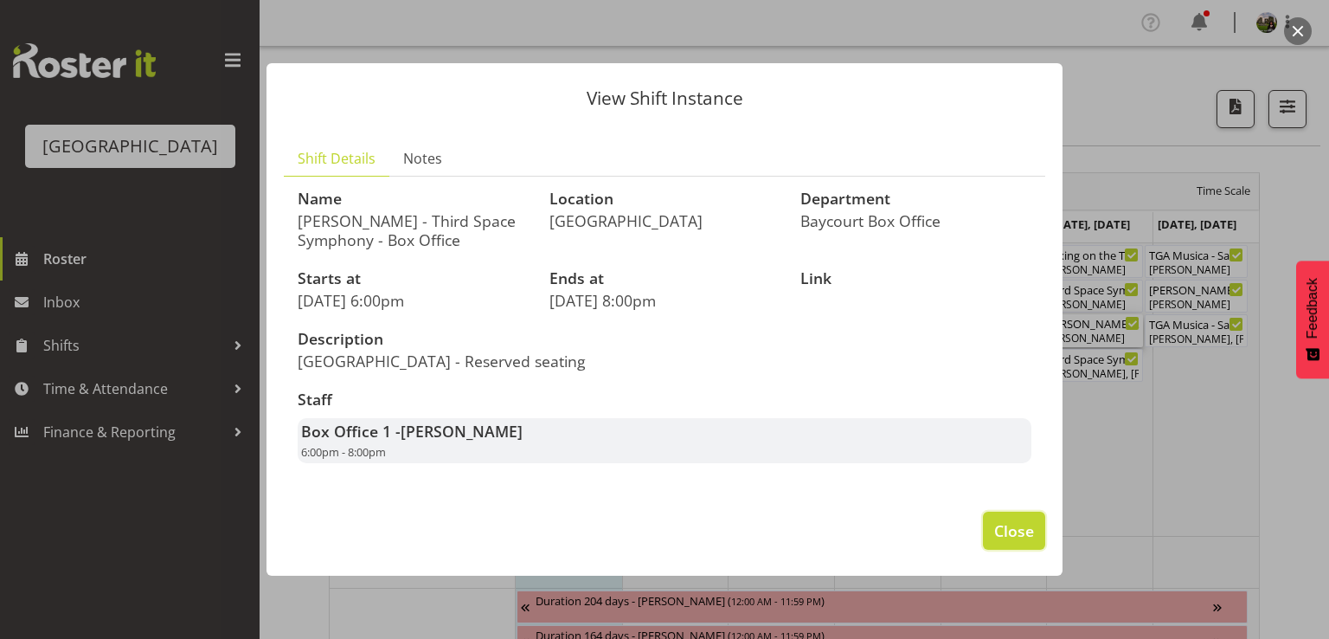
click at [986, 529] on button "Close" at bounding box center [1014, 531] width 62 height 38
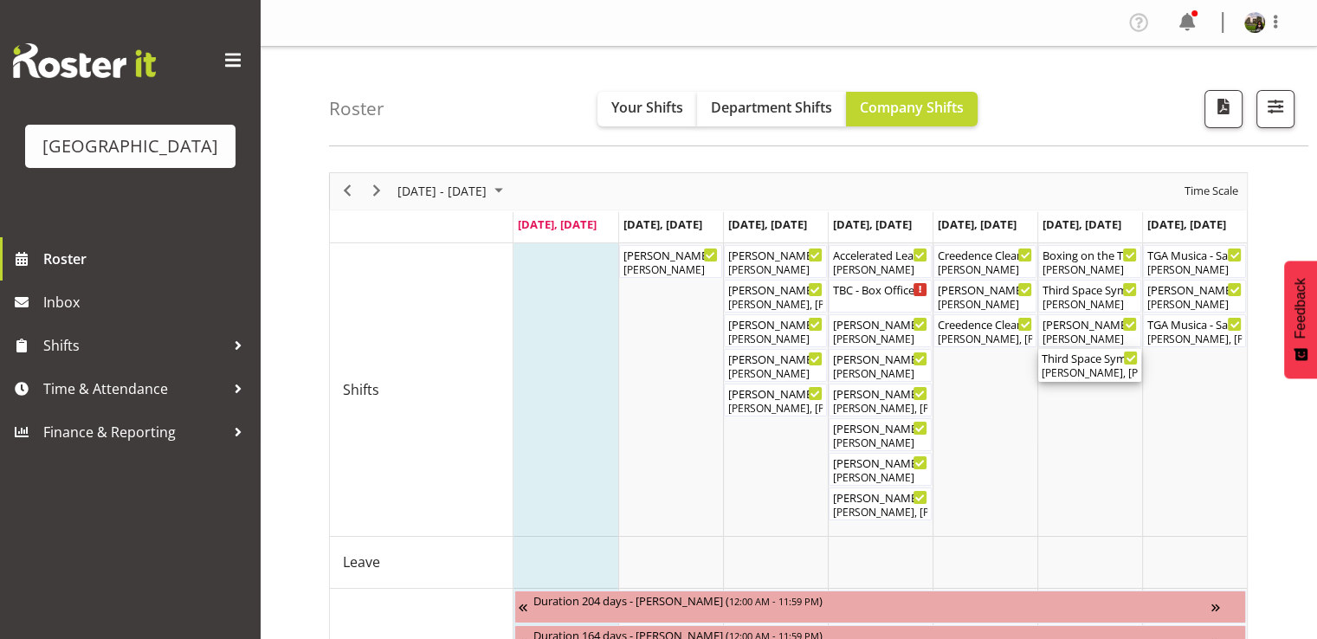
click at [1075, 361] on div "Third Space Symphony ( 06:30 PM - 10:30 PM )" at bounding box center [1089, 357] width 96 height 17
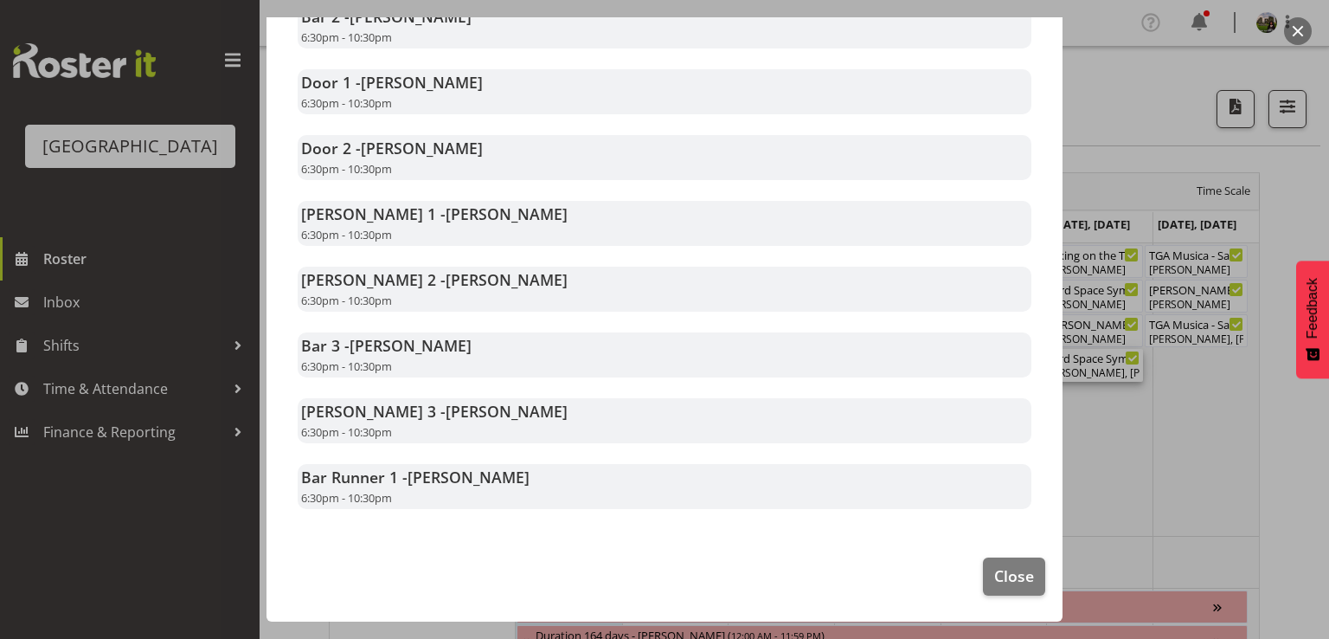
scroll to position [478, 0]
click at [995, 580] on span "Close" at bounding box center [1015, 575] width 40 height 23
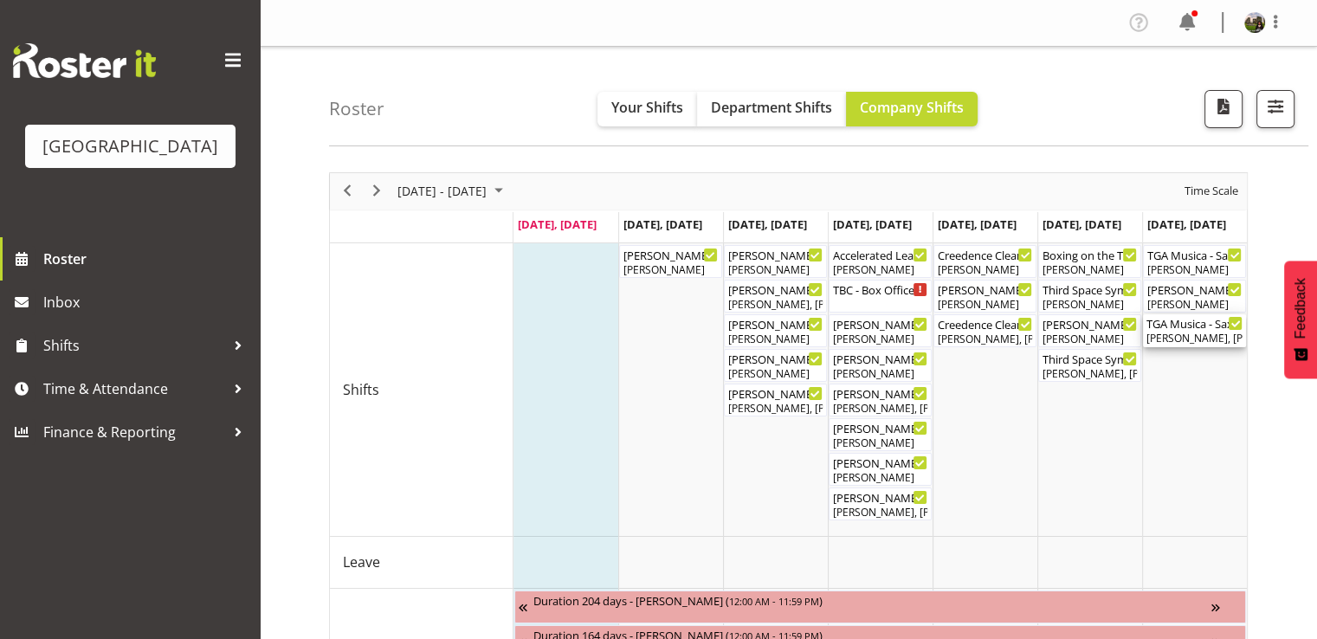
click at [1181, 337] on div "[PERSON_NAME], [PERSON_NAME], [PERSON_NAME], [PERSON_NAME]" at bounding box center [1194, 339] width 96 height 16
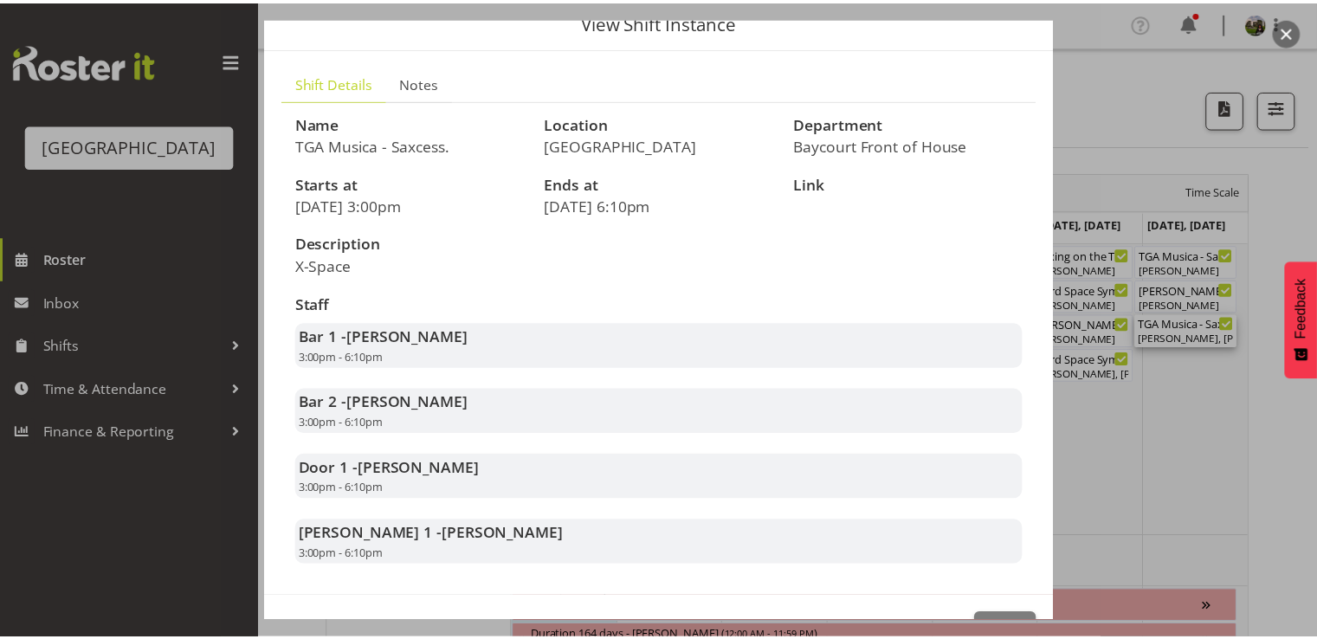
scroll to position [149, 0]
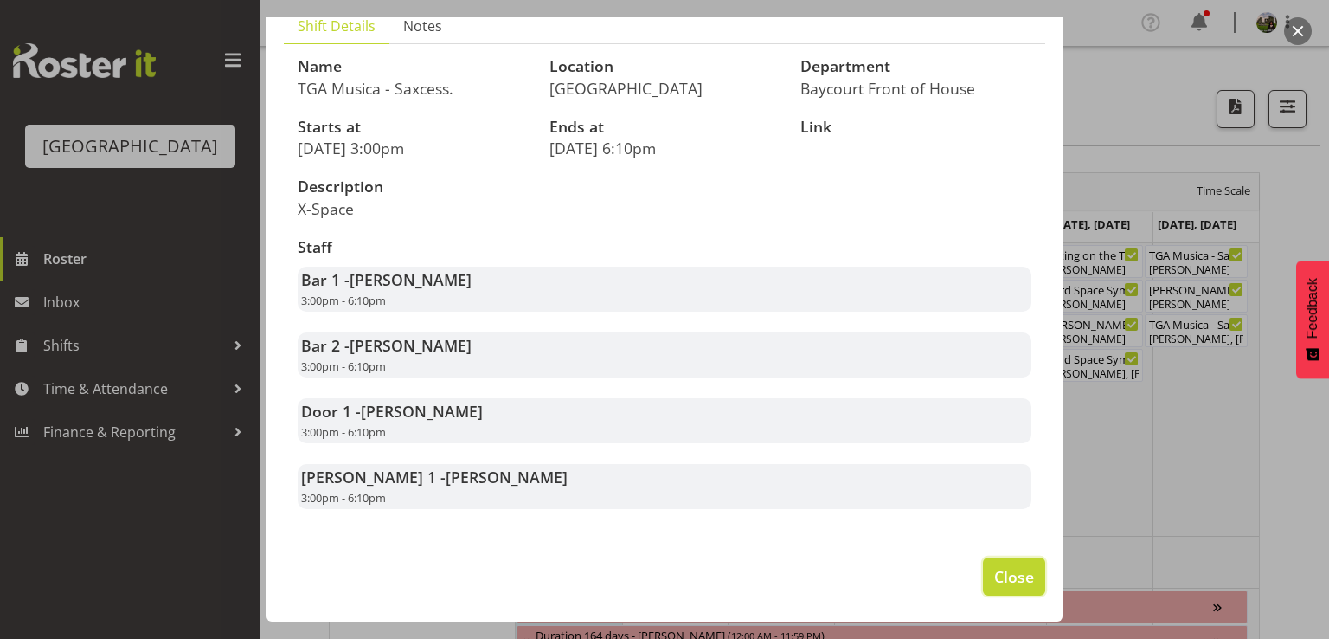
click at [995, 573] on span "Close" at bounding box center [1015, 576] width 40 height 23
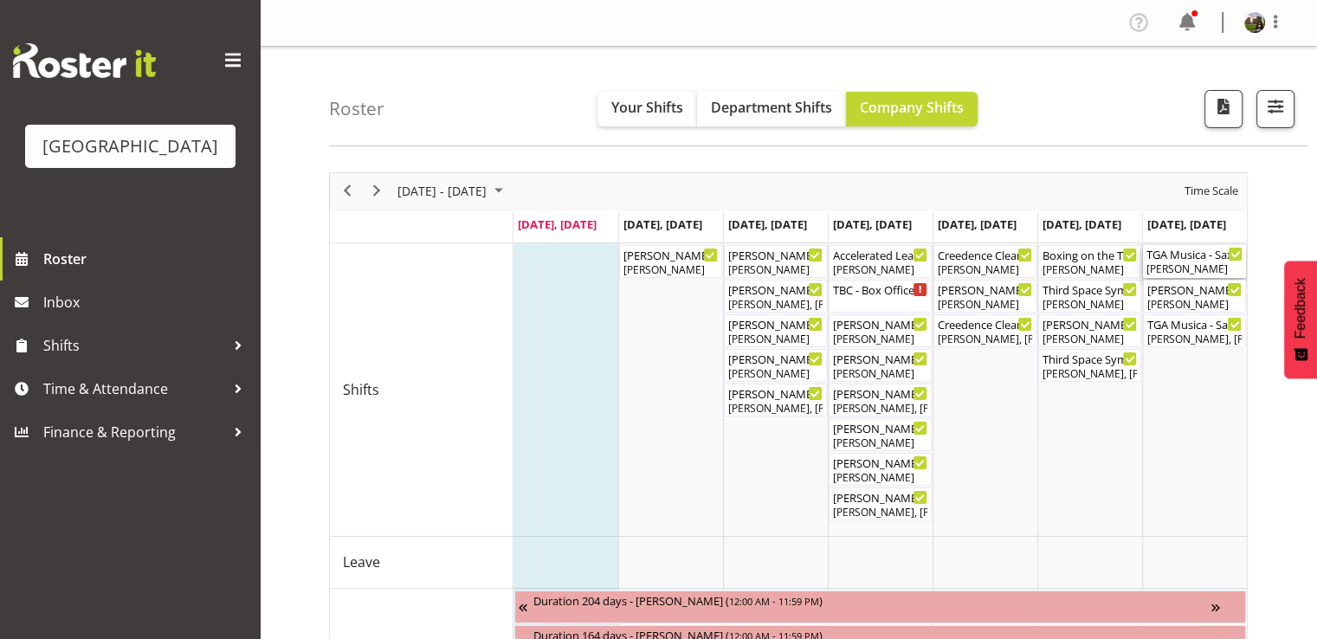
click at [1161, 259] on div "TGA Musica - Saxcess. FOHM Shift ( 02:30 PM - 06:25 PM )" at bounding box center [1194, 253] width 96 height 17
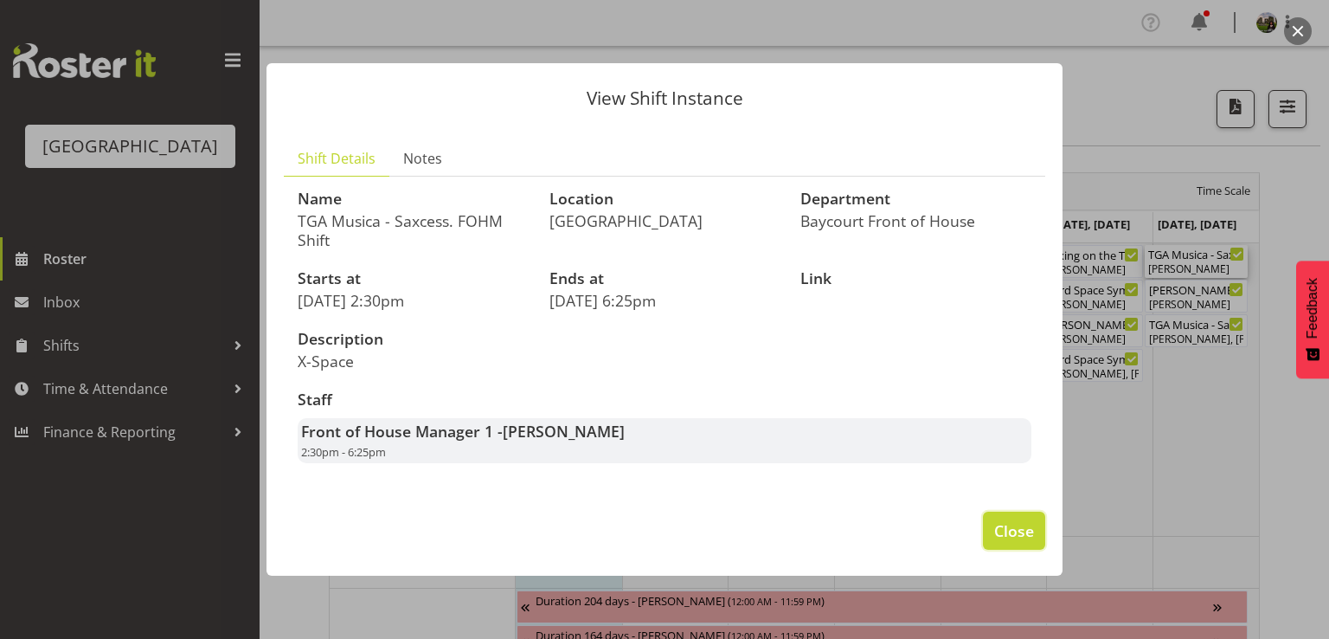
click at [1009, 529] on span "Close" at bounding box center [1015, 530] width 40 height 23
